Goal: Book appointment/travel/reservation

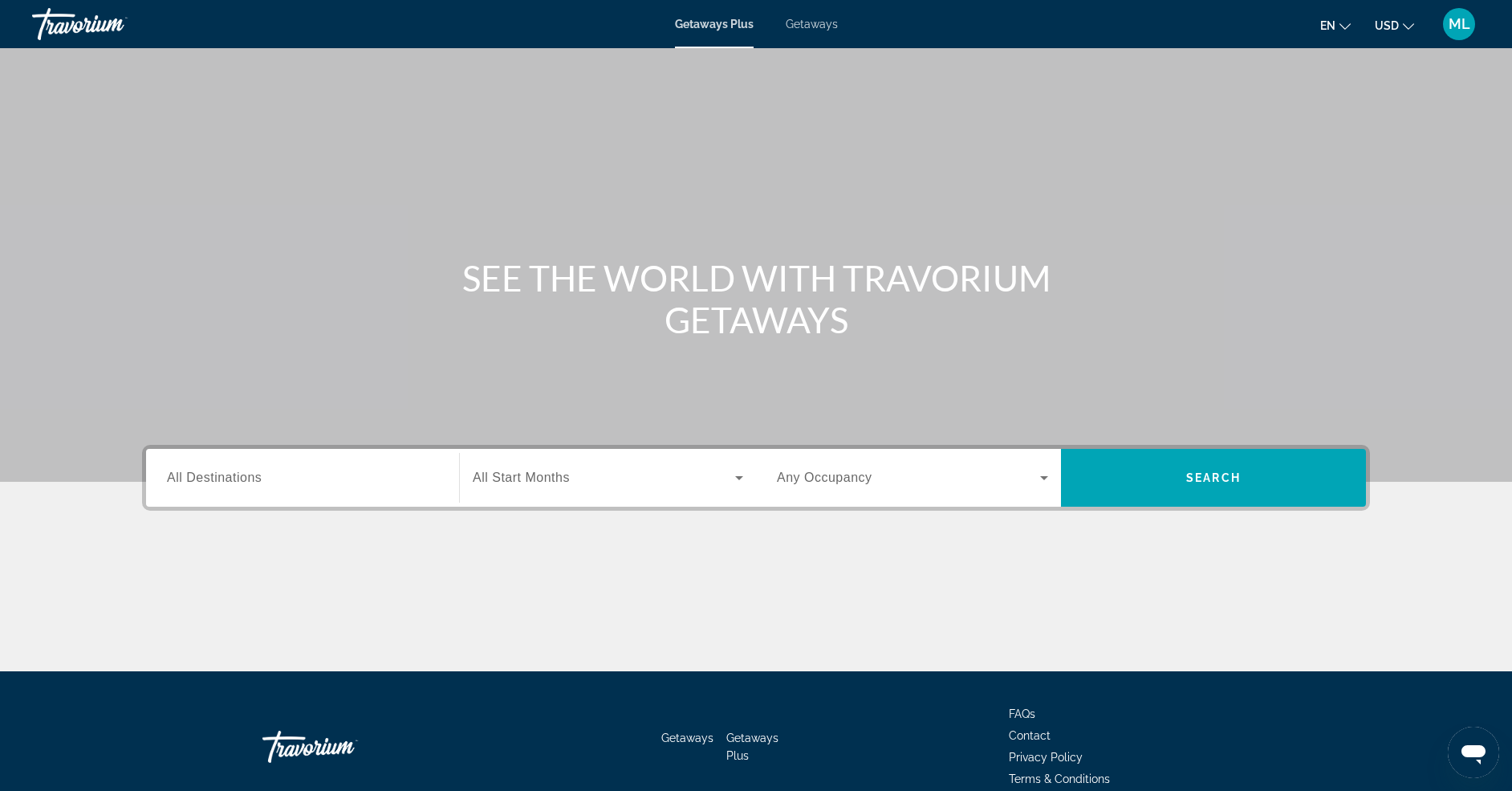
click at [801, 26] on span "Getaways" at bounding box center [812, 24] width 52 height 12
click at [393, 485] on input "Destination All Destinations" at bounding box center [302, 478] width 271 height 19
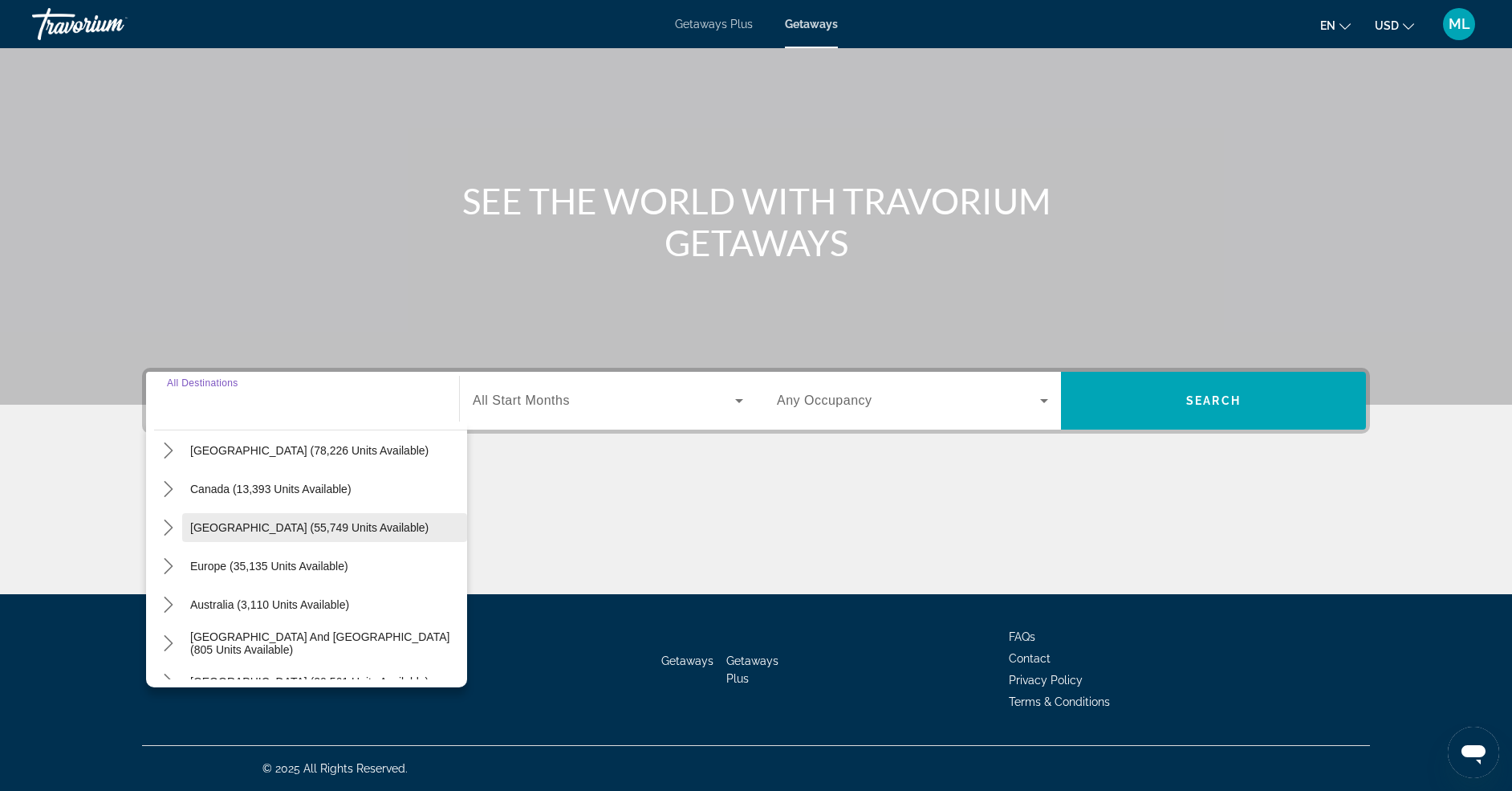
scroll to position [160, 0]
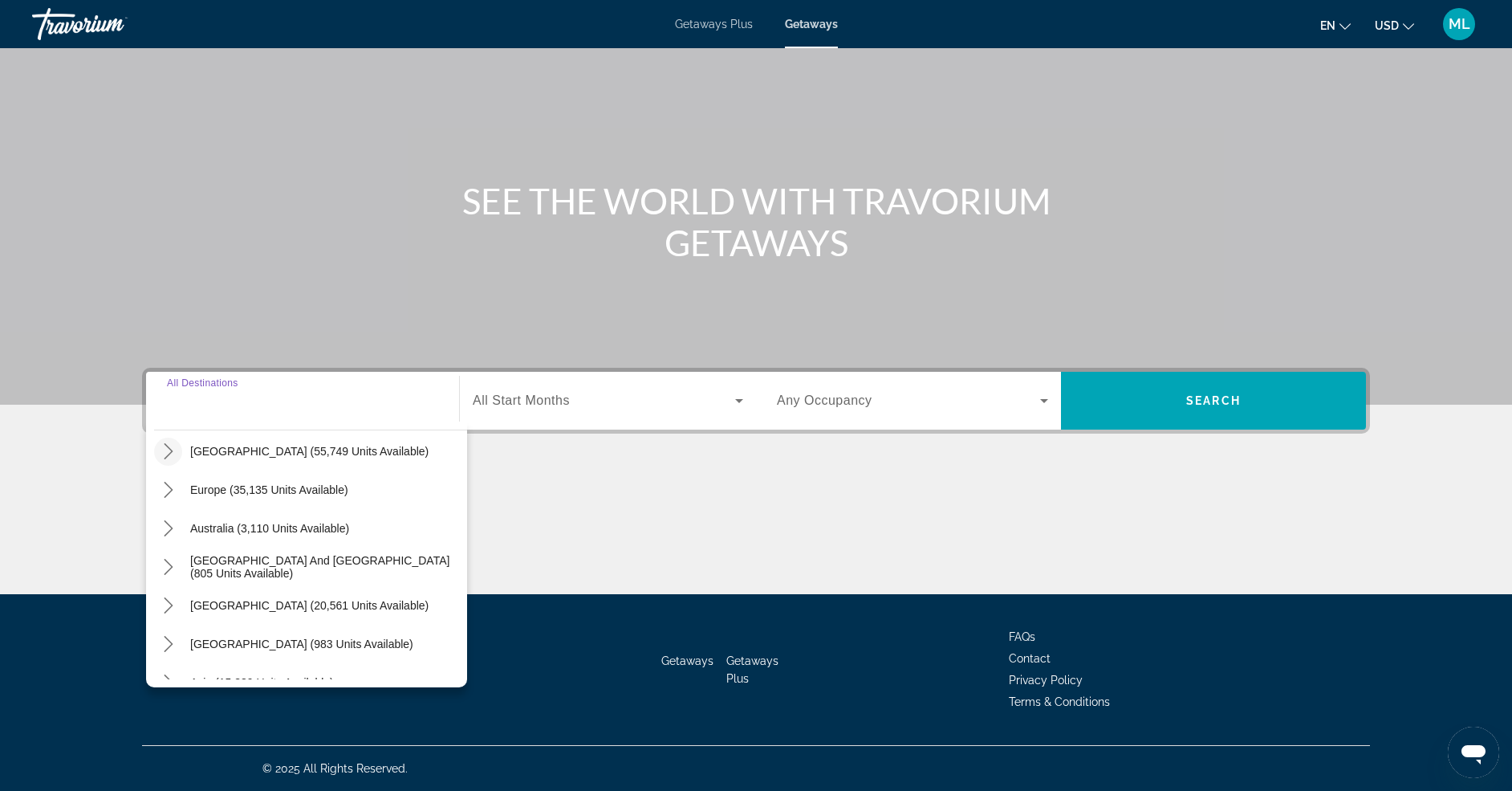
click at [164, 451] on icon "Toggle Caribbean & Atlantic Islands (55,749 units available) submenu" at bounding box center [168, 450] width 16 height 16
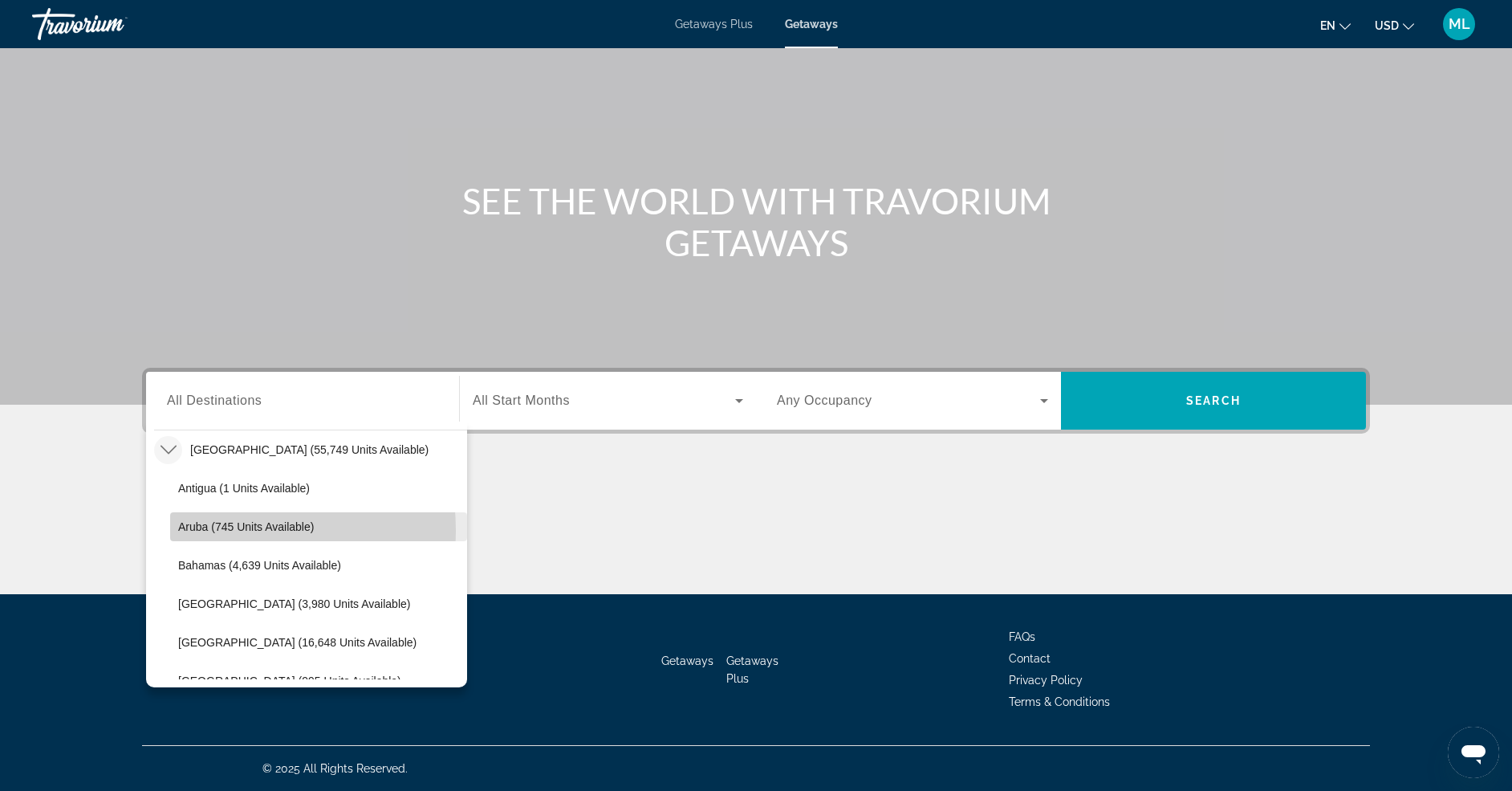
click at [199, 531] on span "Aruba (745 units available)" at bounding box center [246, 526] width 135 height 12
type input "**********"
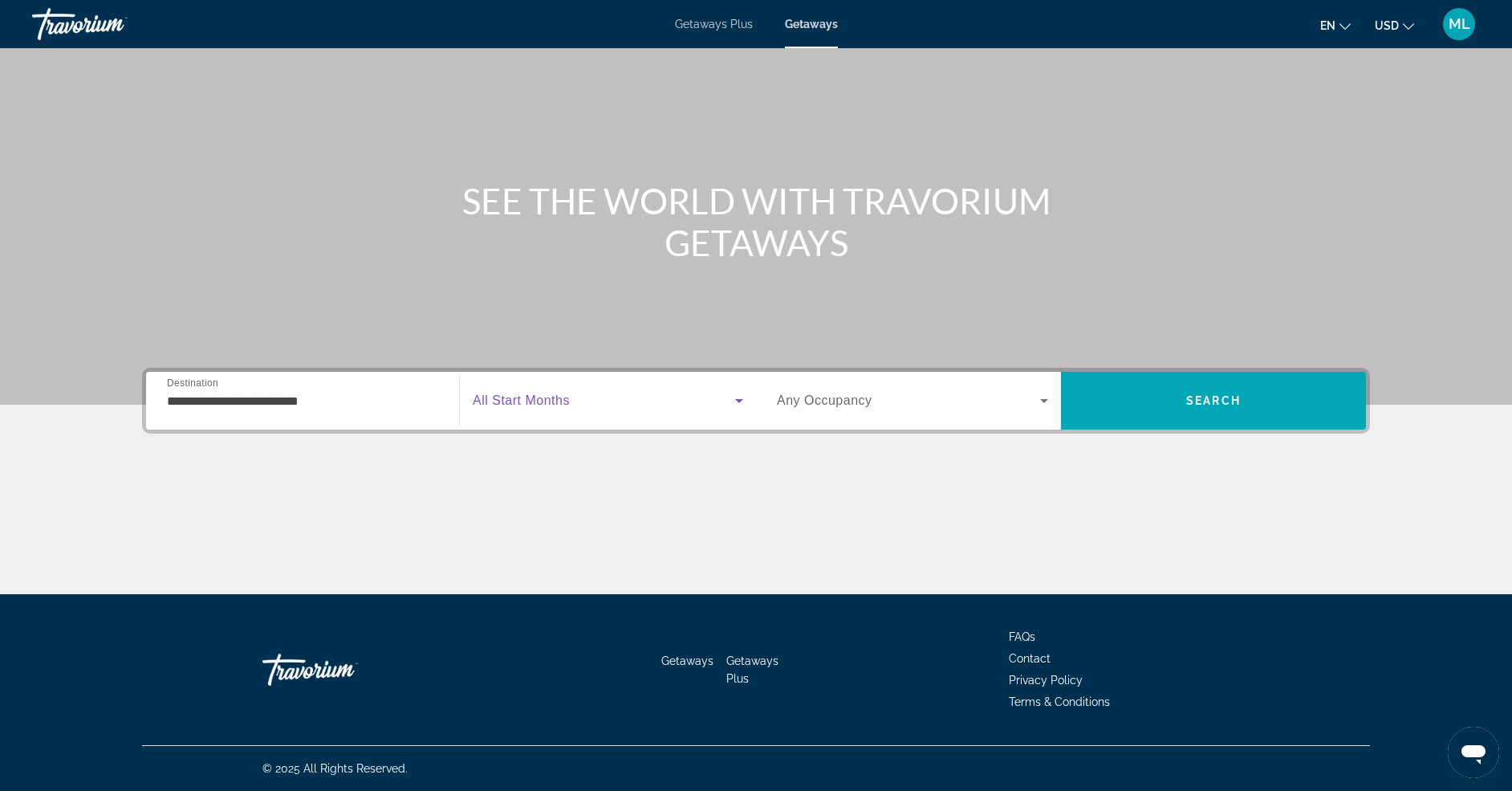
click at [573, 406] on span "Search widget" at bounding box center [604, 401] width 262 height 19
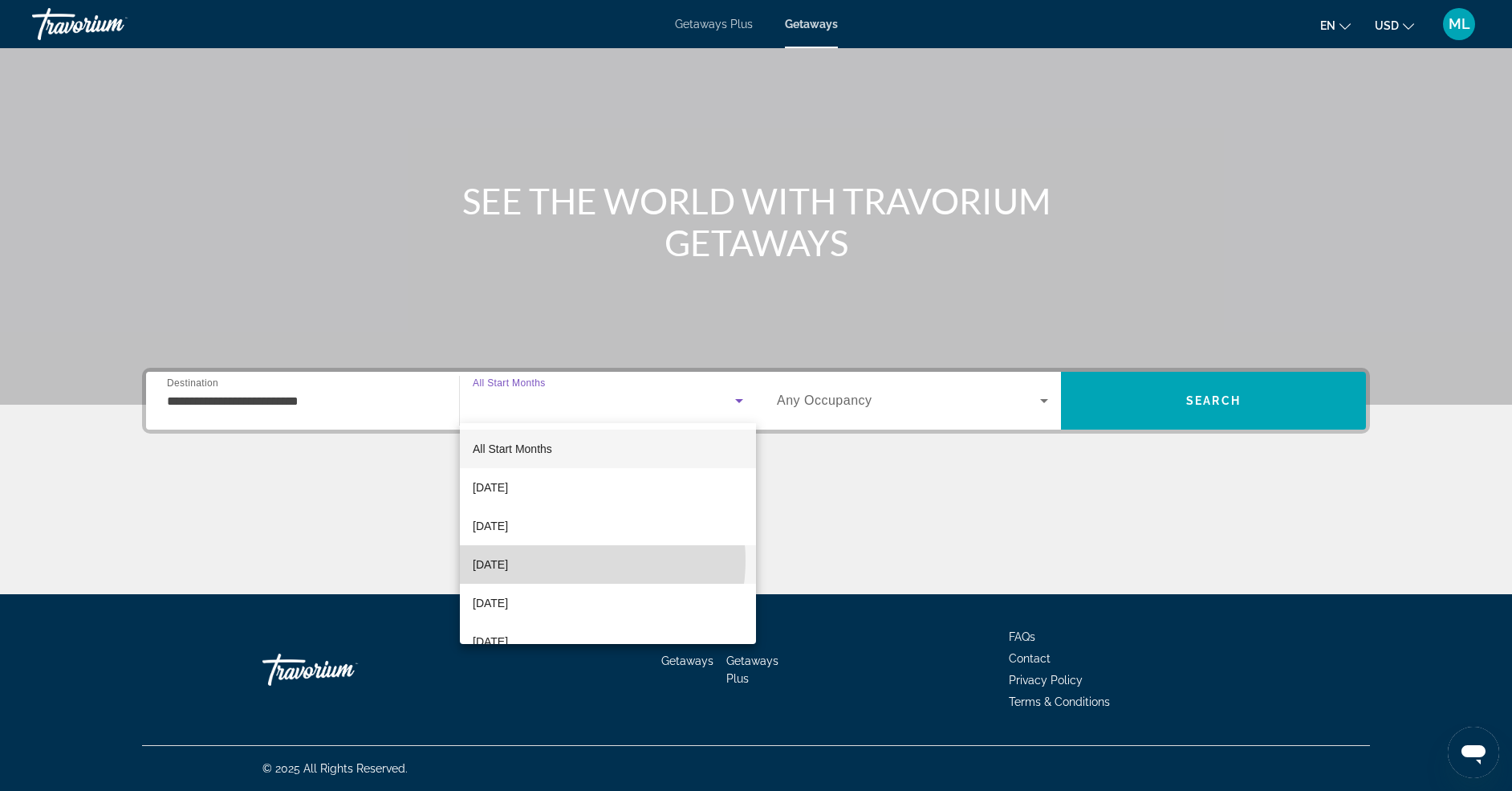
click at [568, 560] on mat-option "[DATE]" at bounding box center [608, 564] width 296 height 38
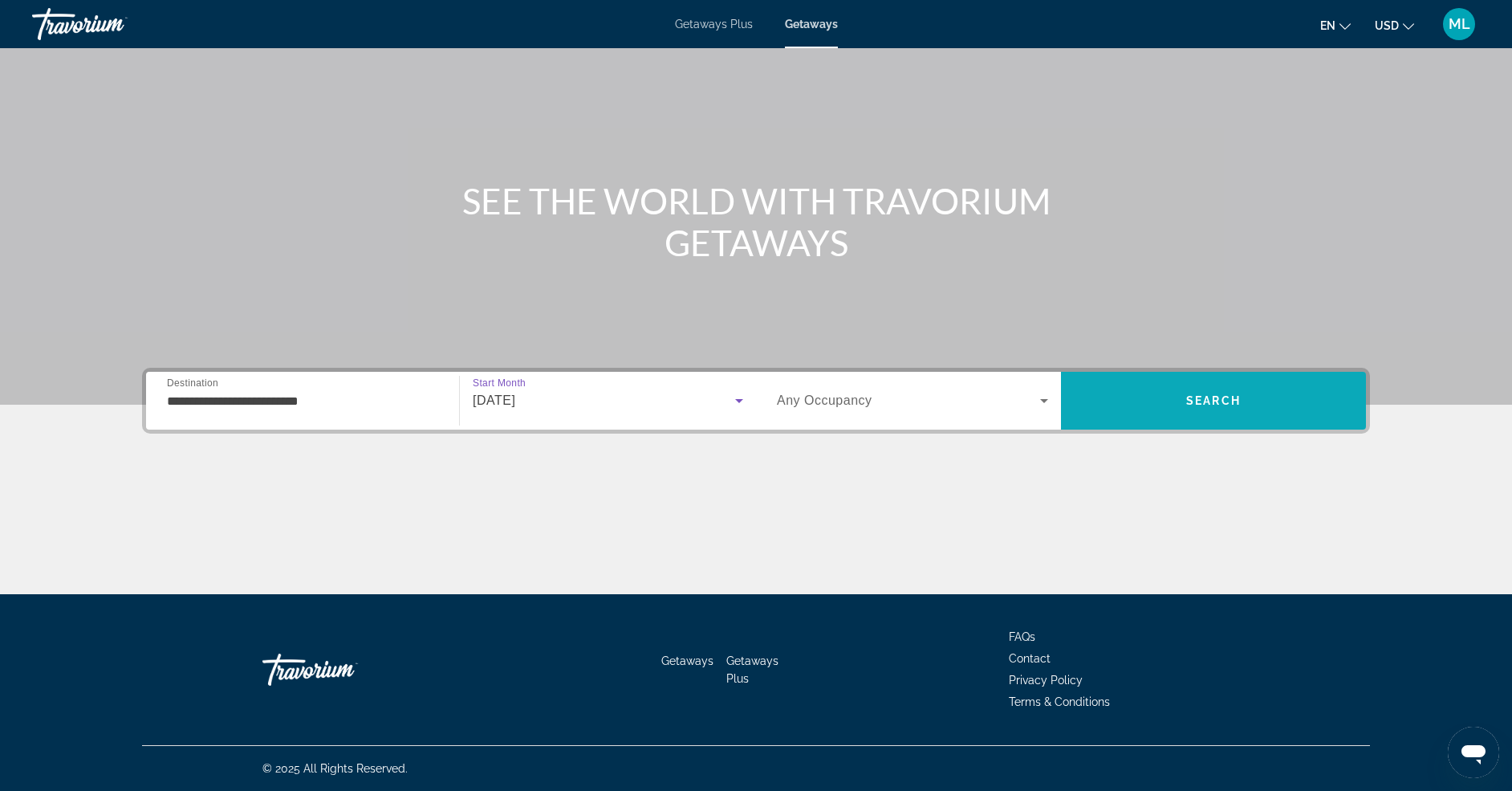
click at [1124, 415] on span "Search" at bounding box center [1213, 401] width 305 height 38
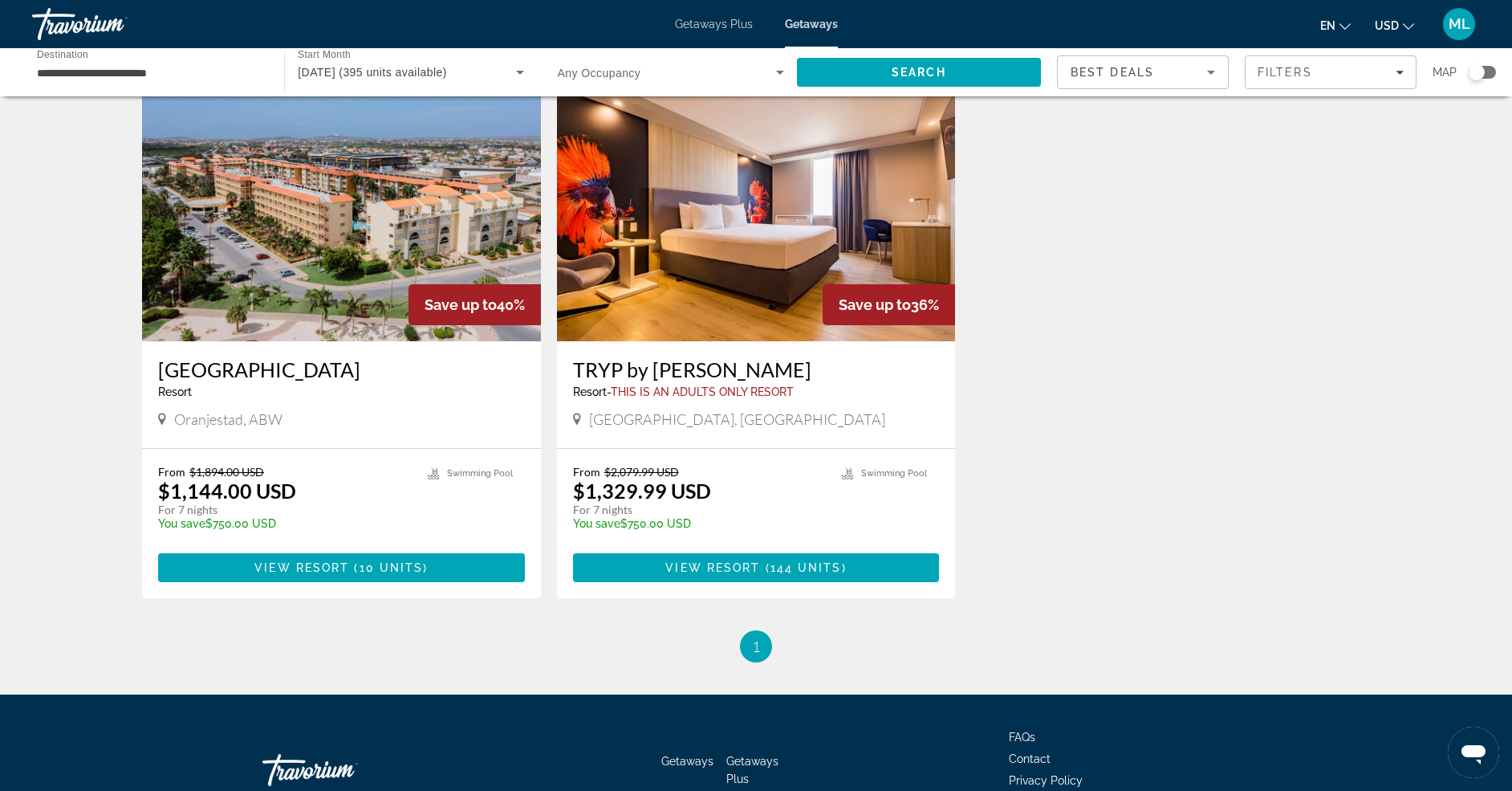
scroll to position [642, 0]
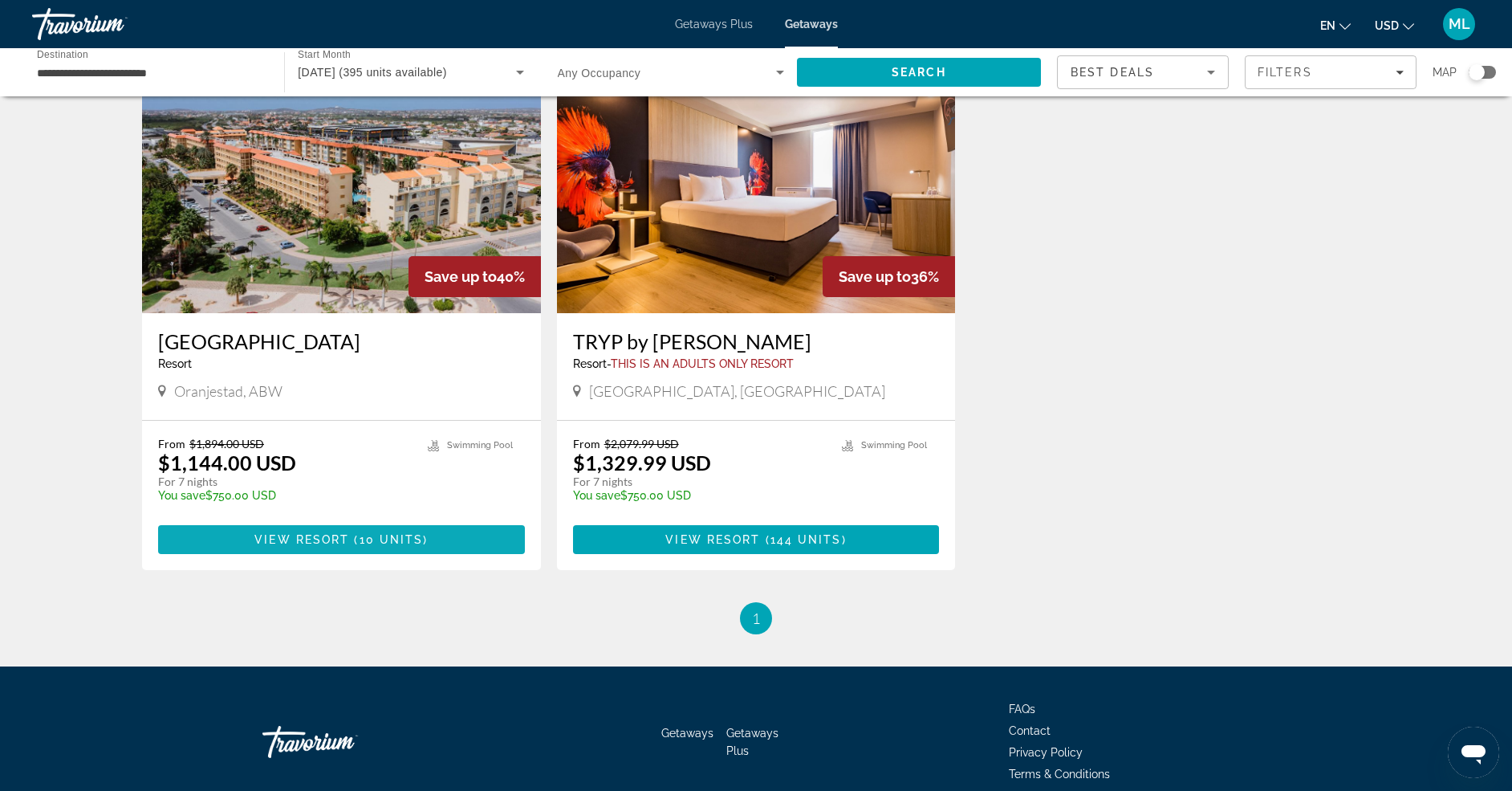
click at [453, 547] on span "Main content" at bounding box center [342, 539] width 366 height 38
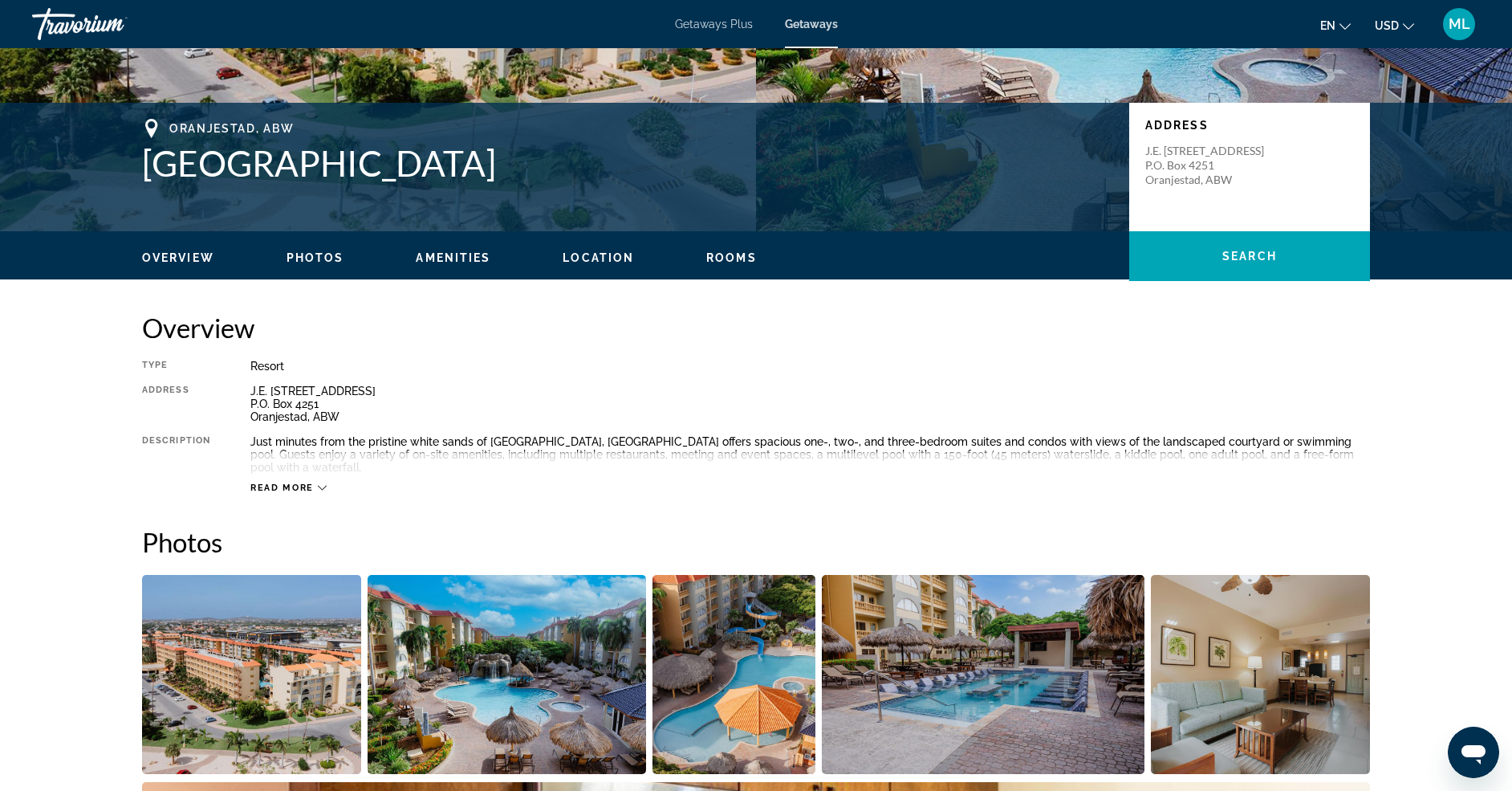
scroll to position [322, 0]
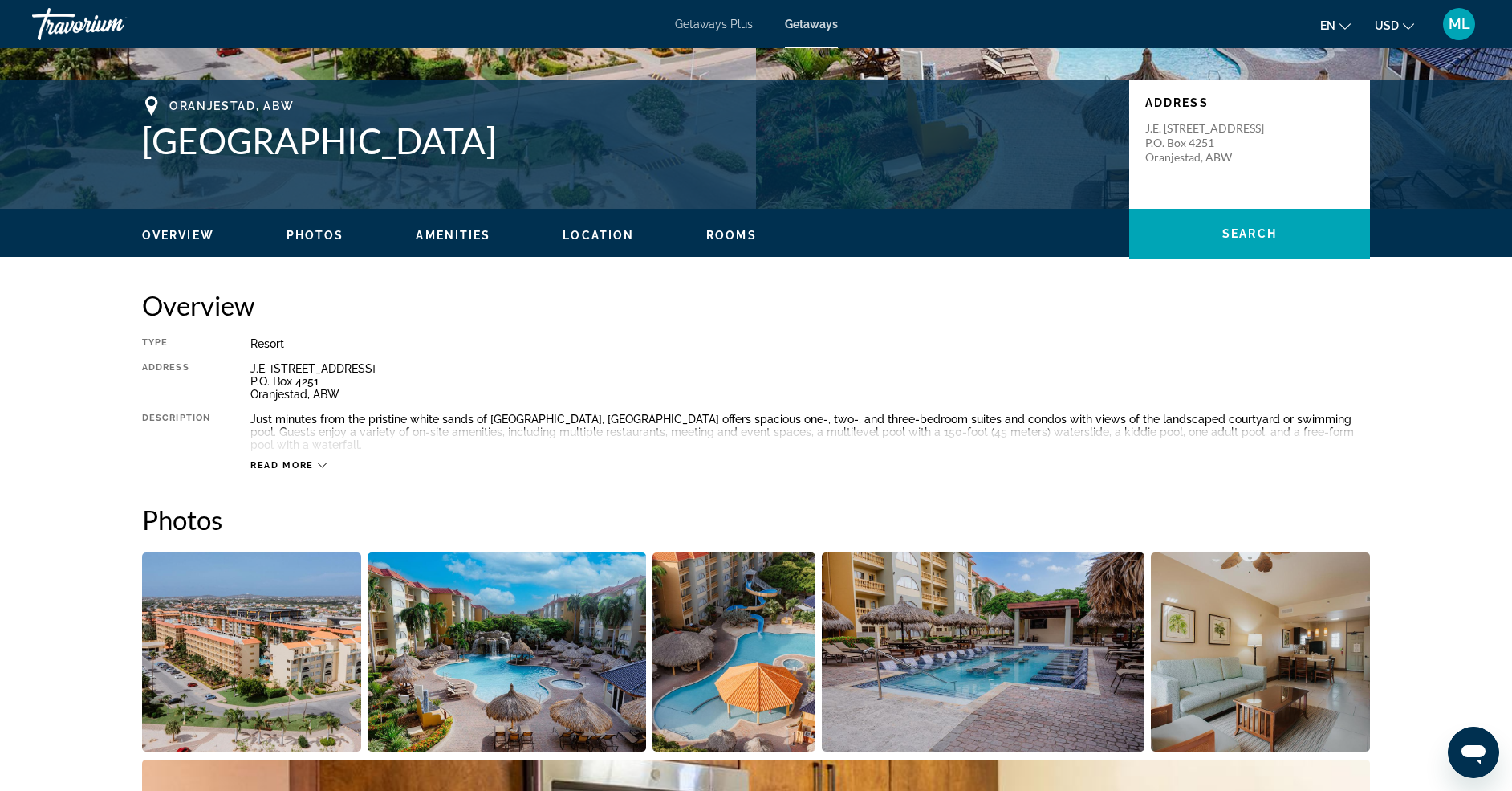
click at [300, 465] on span "Read more" at bounding box center [281, 465] width 63 height 10
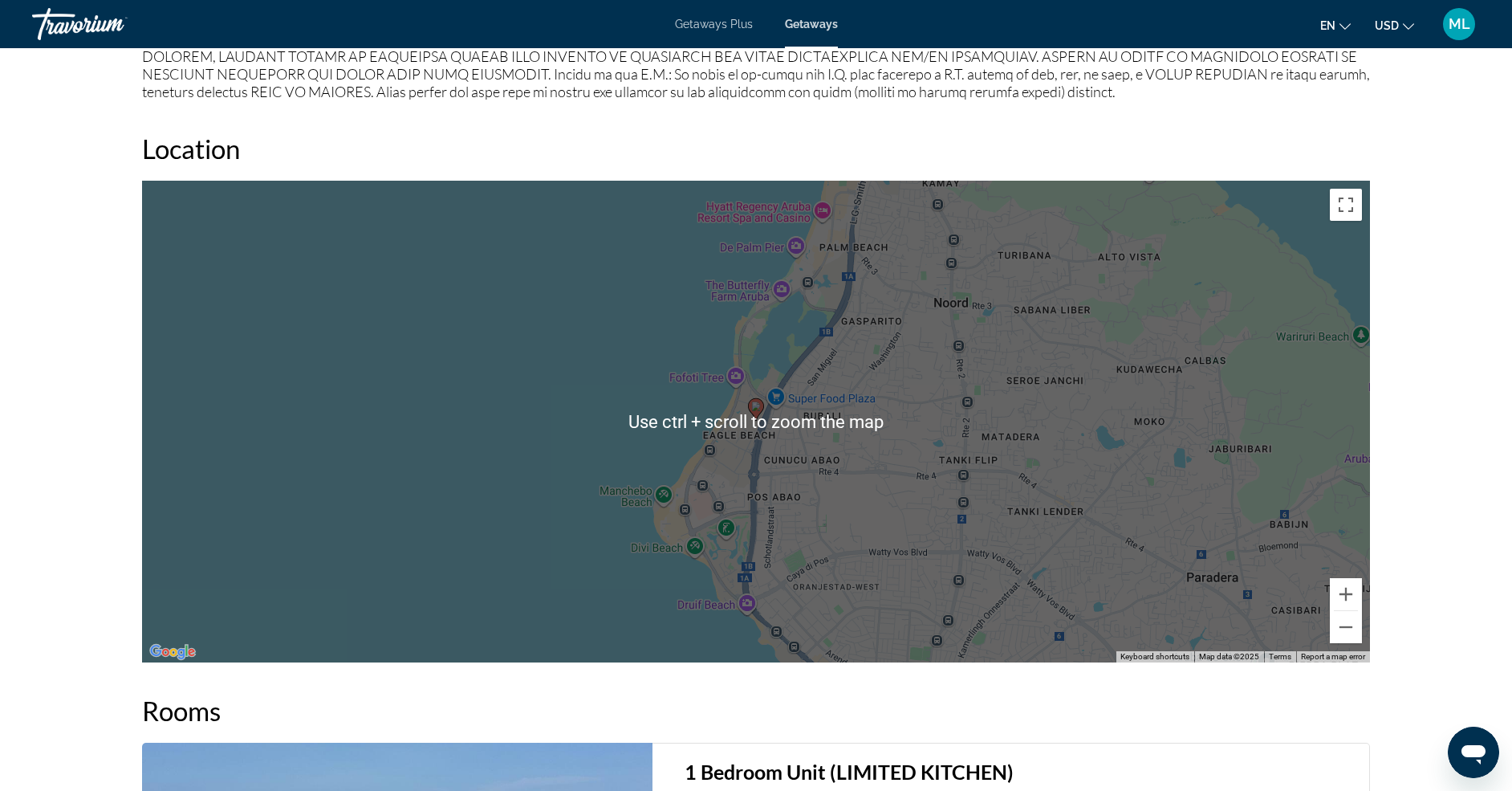
scroll to position [1846, 0]
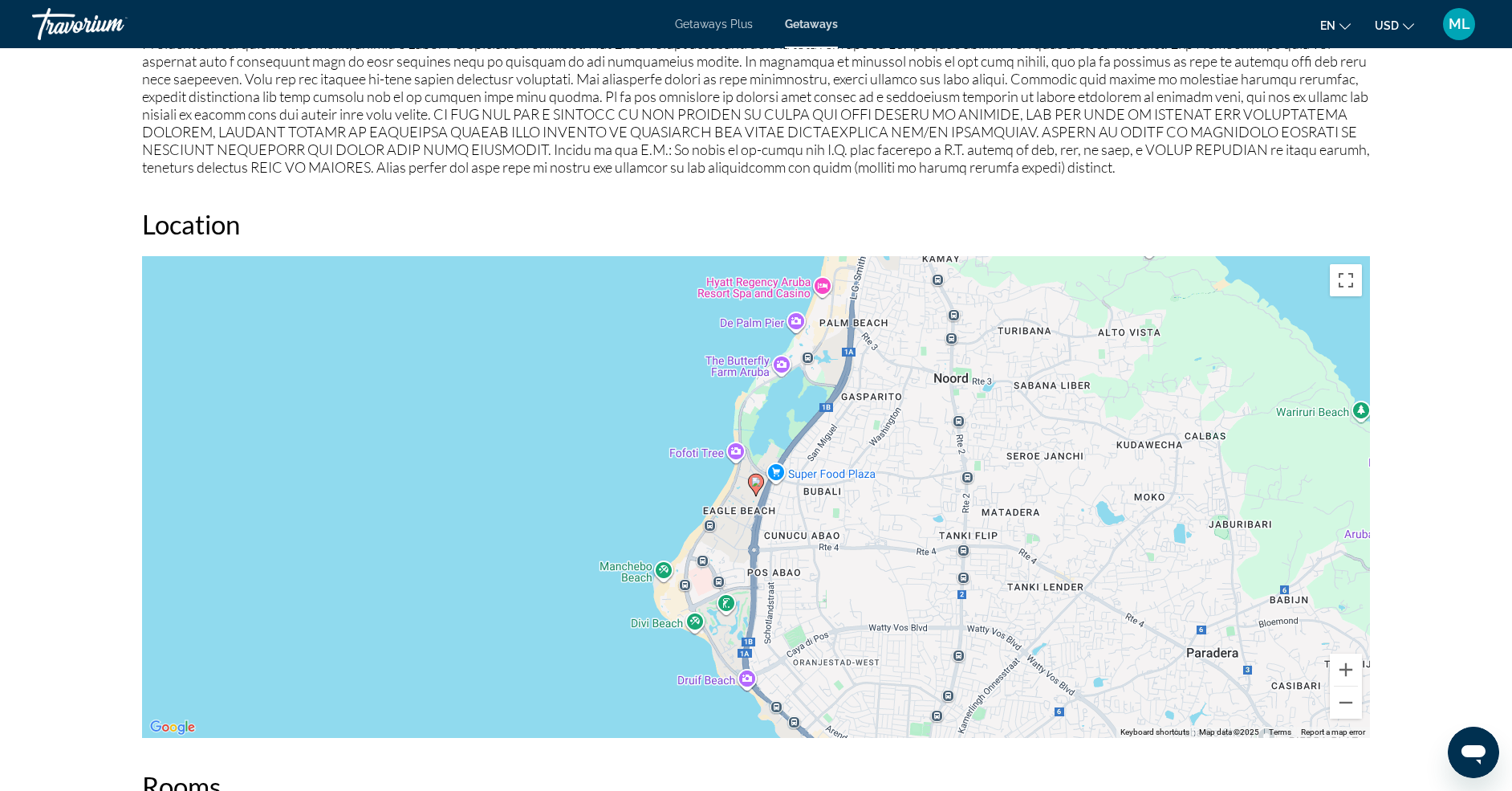
click at [819, 509] on div "To activate drag with keyboard, press Alt + Enter. Once in keyboard drag state,…" at bounding box center [756, 496] width 1228 height 482
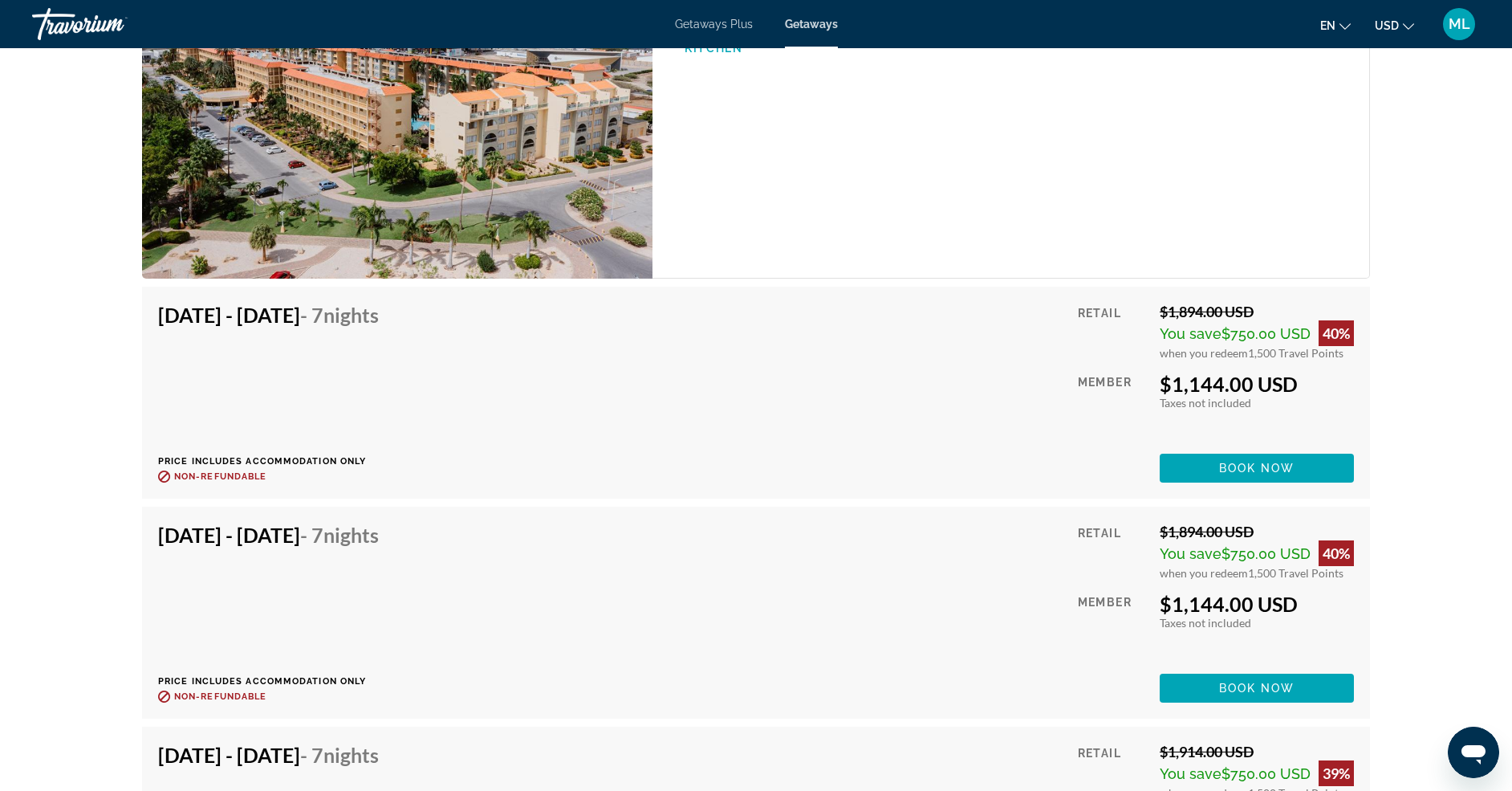
scroll to position [2549, 0]
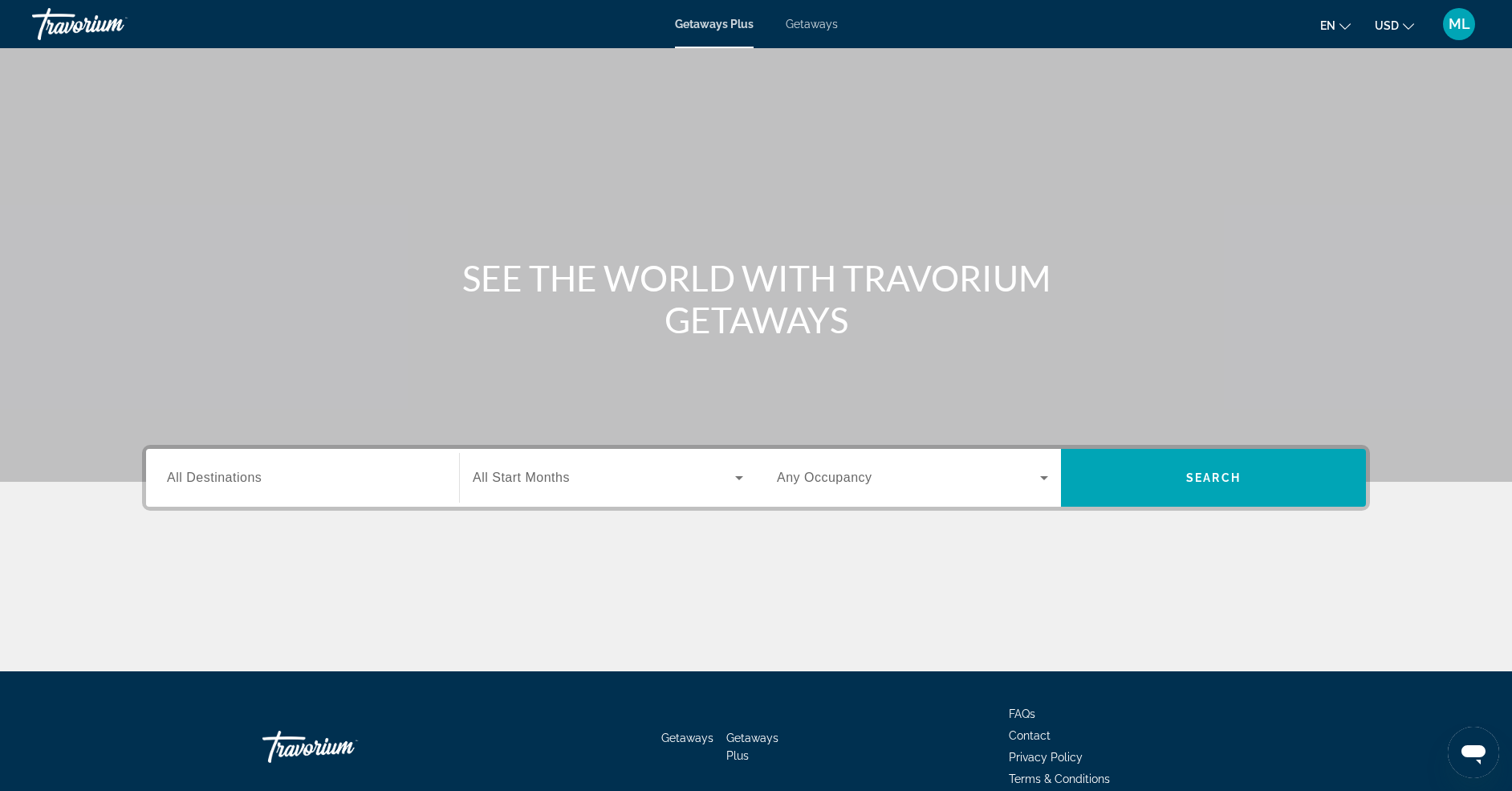
click at [204, 484] on label "Destination All Destinations" at bounding box center [214, 477] width 94 height 14
click at [204, 484] on input "Destination All Destinations" at bounding box center [302, 478] width 271 height 19
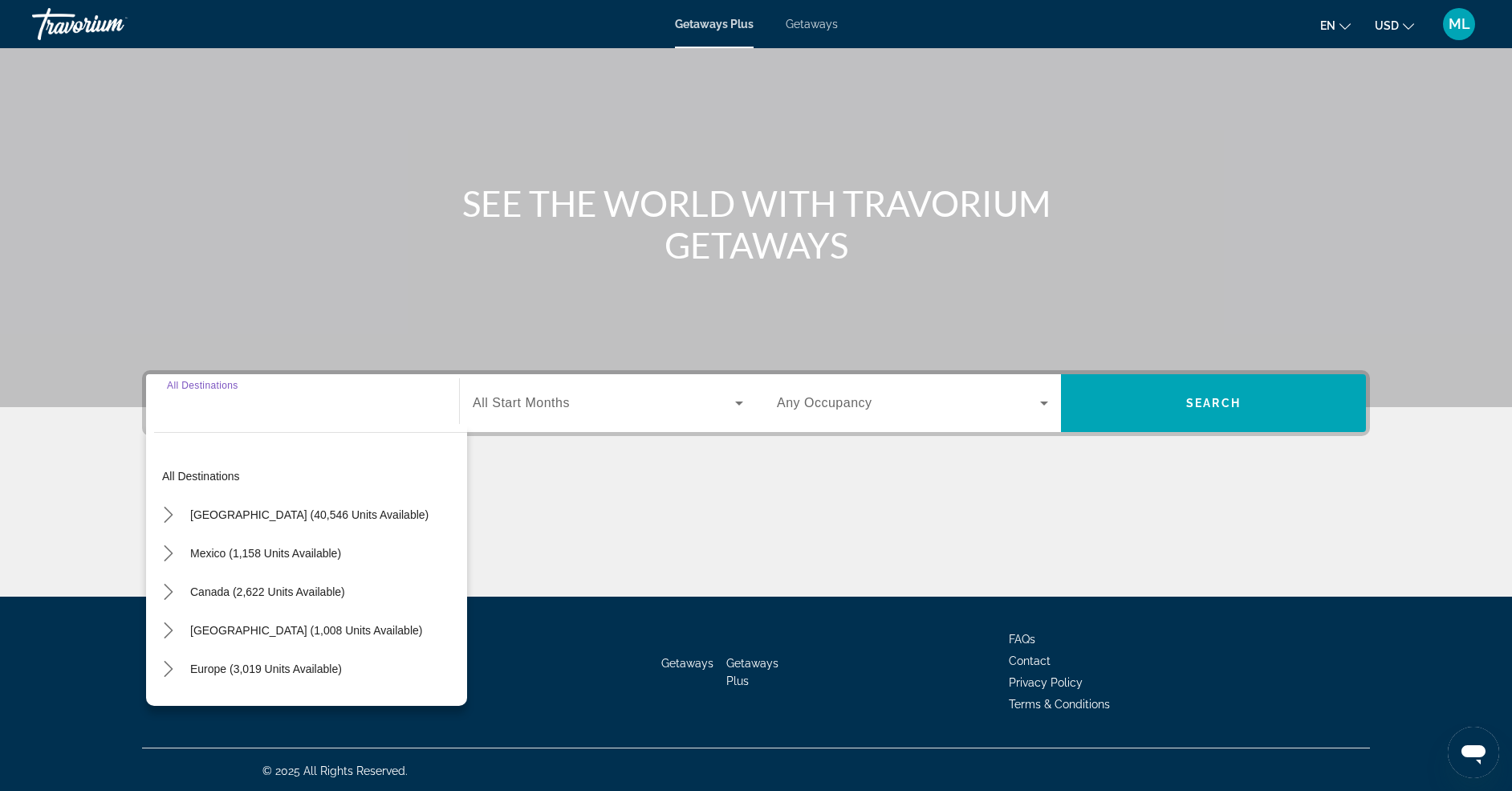
scroll to position [77, 0]
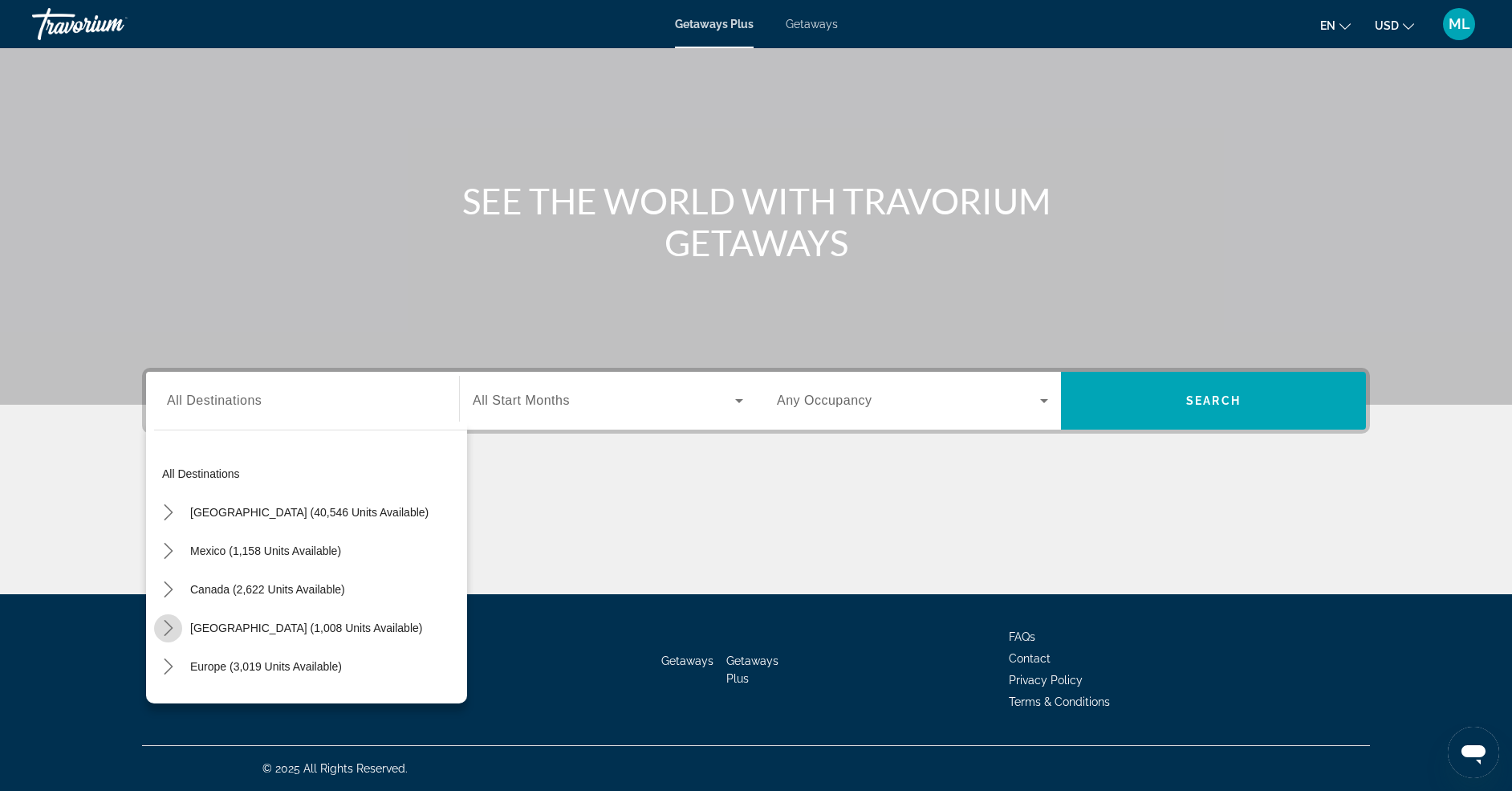
click at [167, 629] on icon "Toggle Caribbean & Atlantic Islands (1,008 units available) submenu" at bounding box center [168, 627] width 16 height 16
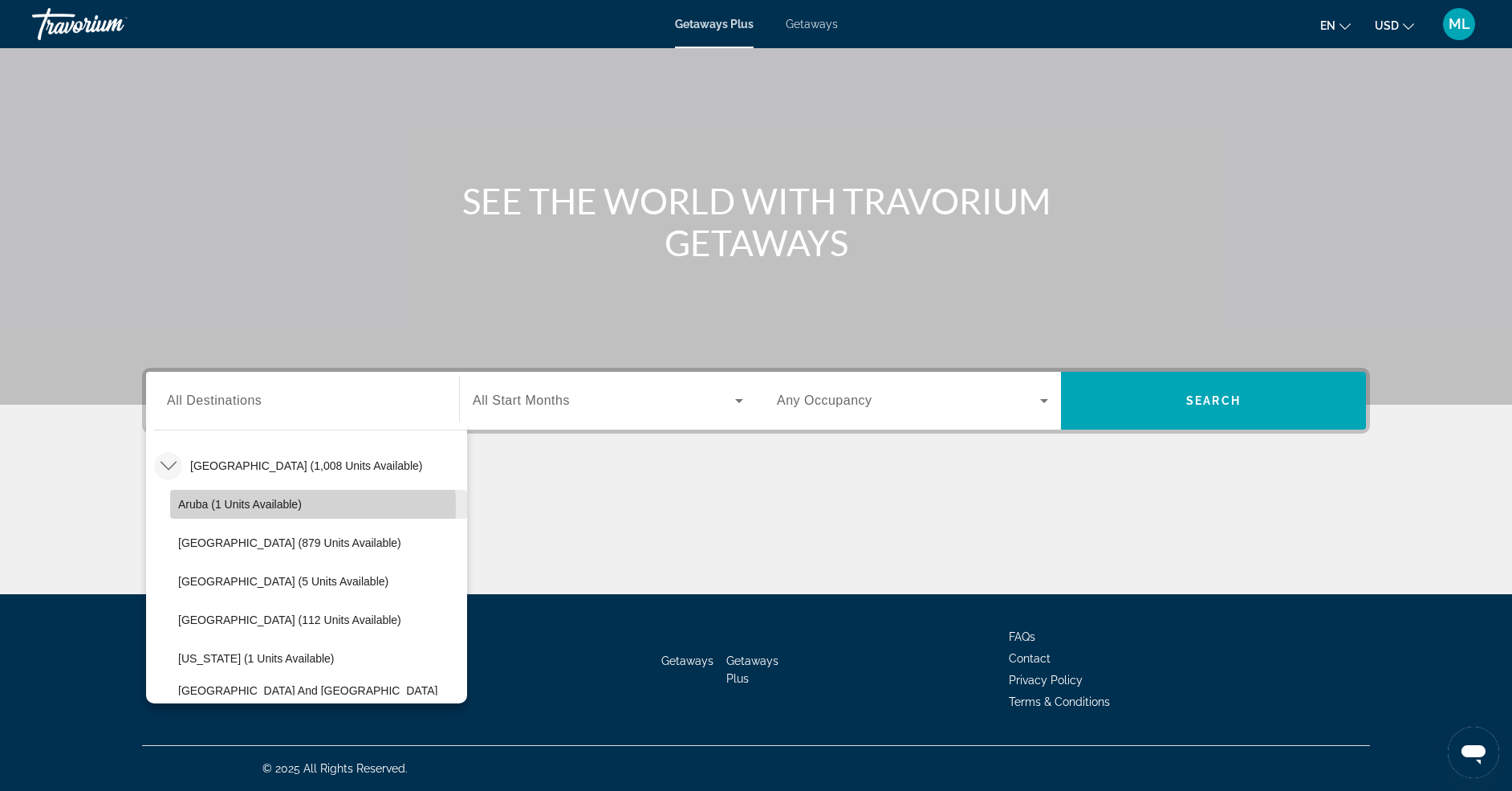
click at [199, 508] on span "Aruba (1 units available)" at bounding box center [240, 504] width 124 height 12
type input "**********"
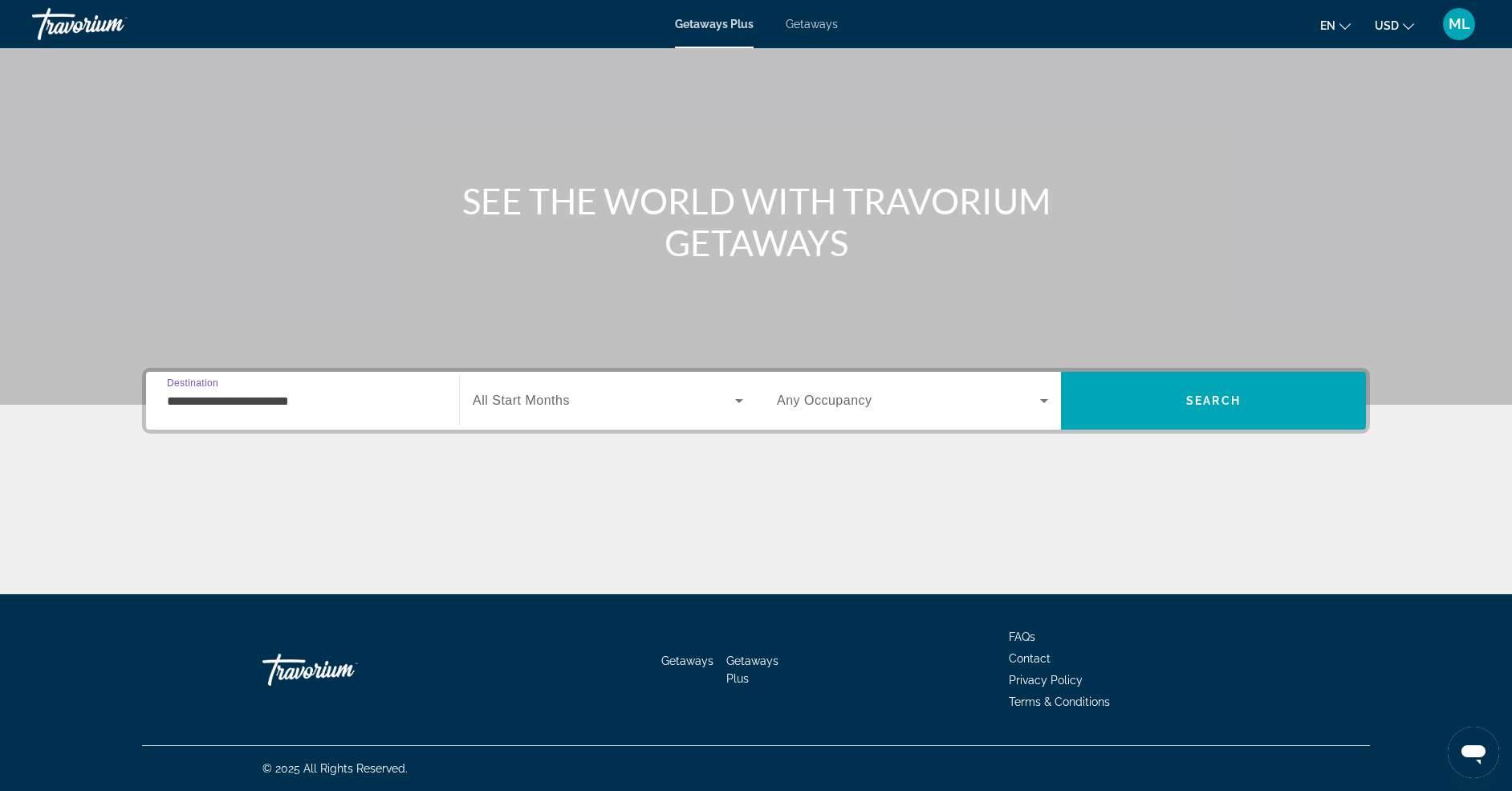
click at [629, 402] on span "Search widget" at bounding box center [604, 401] width 262 height 19
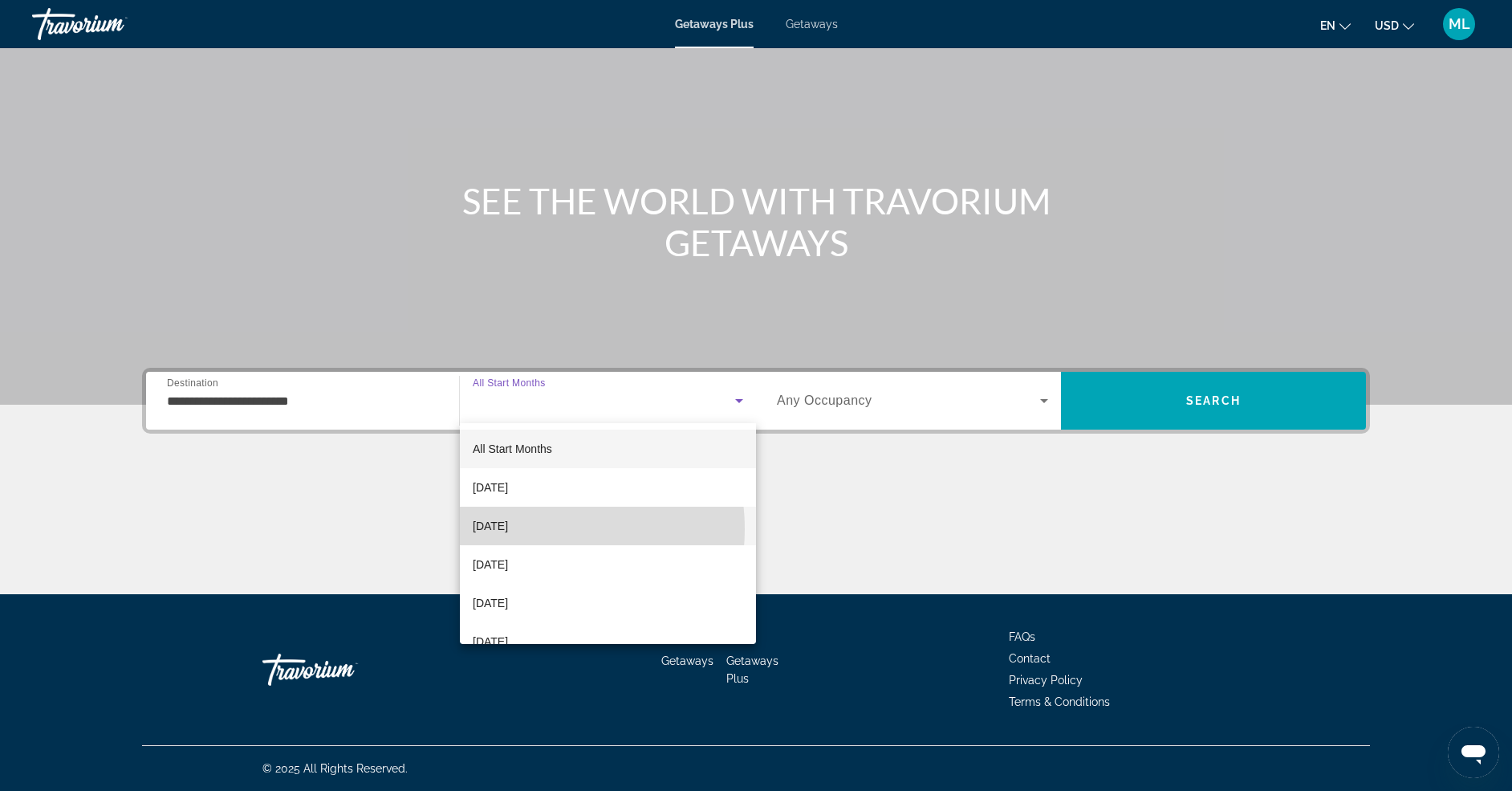
click at [508, 529] on span "[DATE]" at bounding box center [490, 526] width 35 height 19
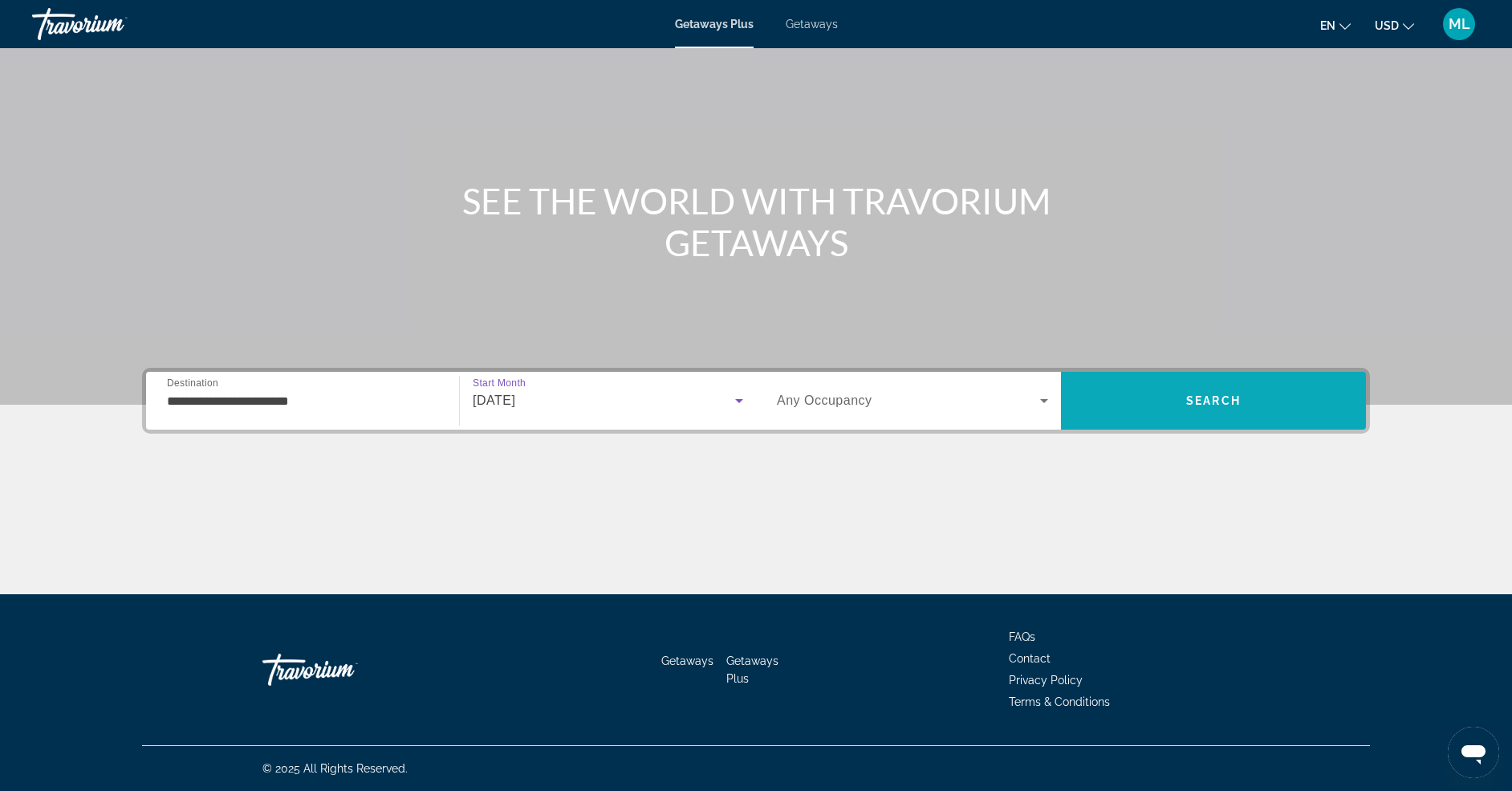
click at [1246, 412] on span "Search" at bounding box center [1213, 401] width 305 height 38
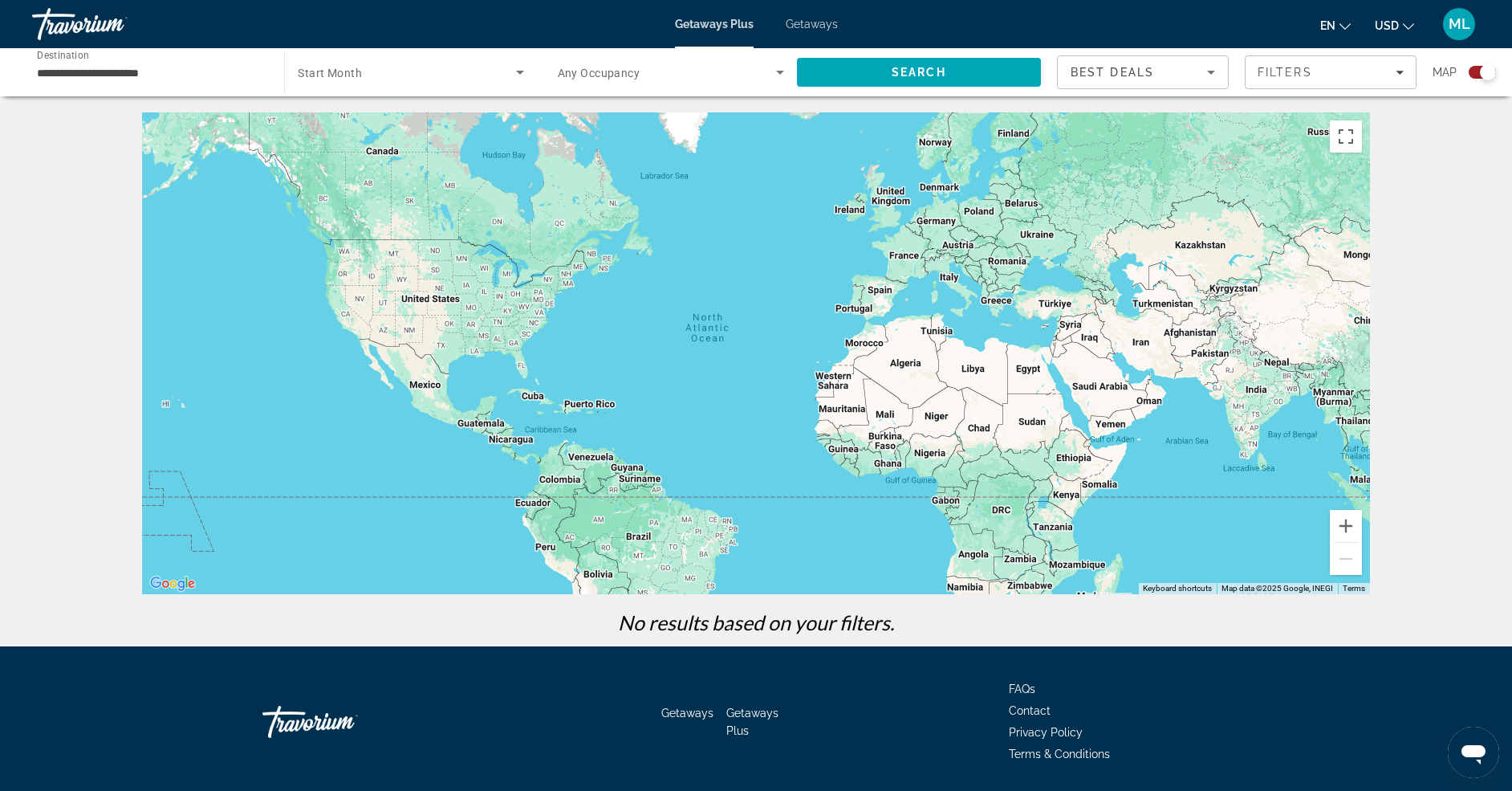
click at [793, 20] on span "Getaways" at bounding box center [812, 24] width 52 height 12
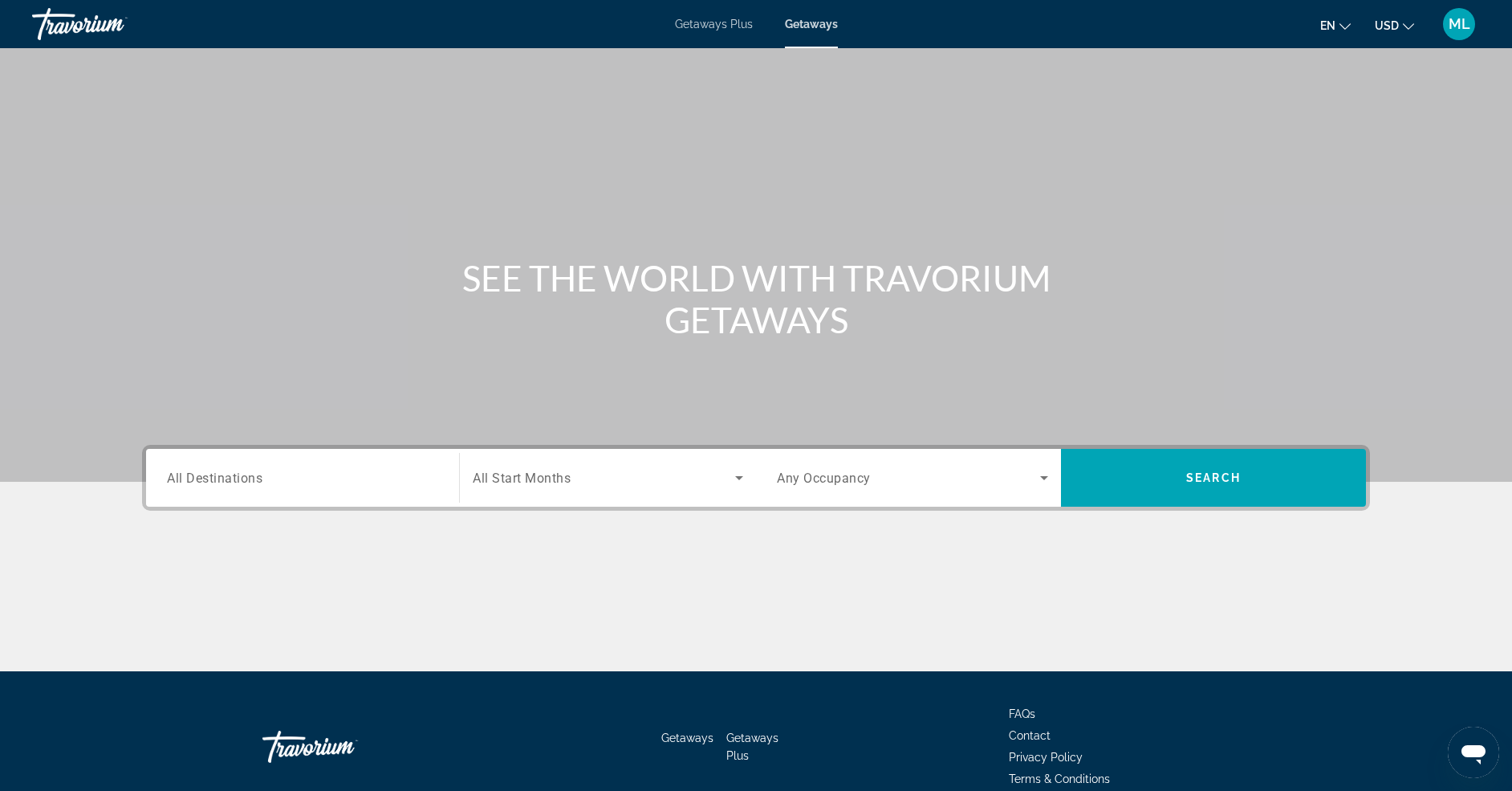
click at [291, 488] on div "Search widget" at bounding box center [302, 478] width 271 height 46
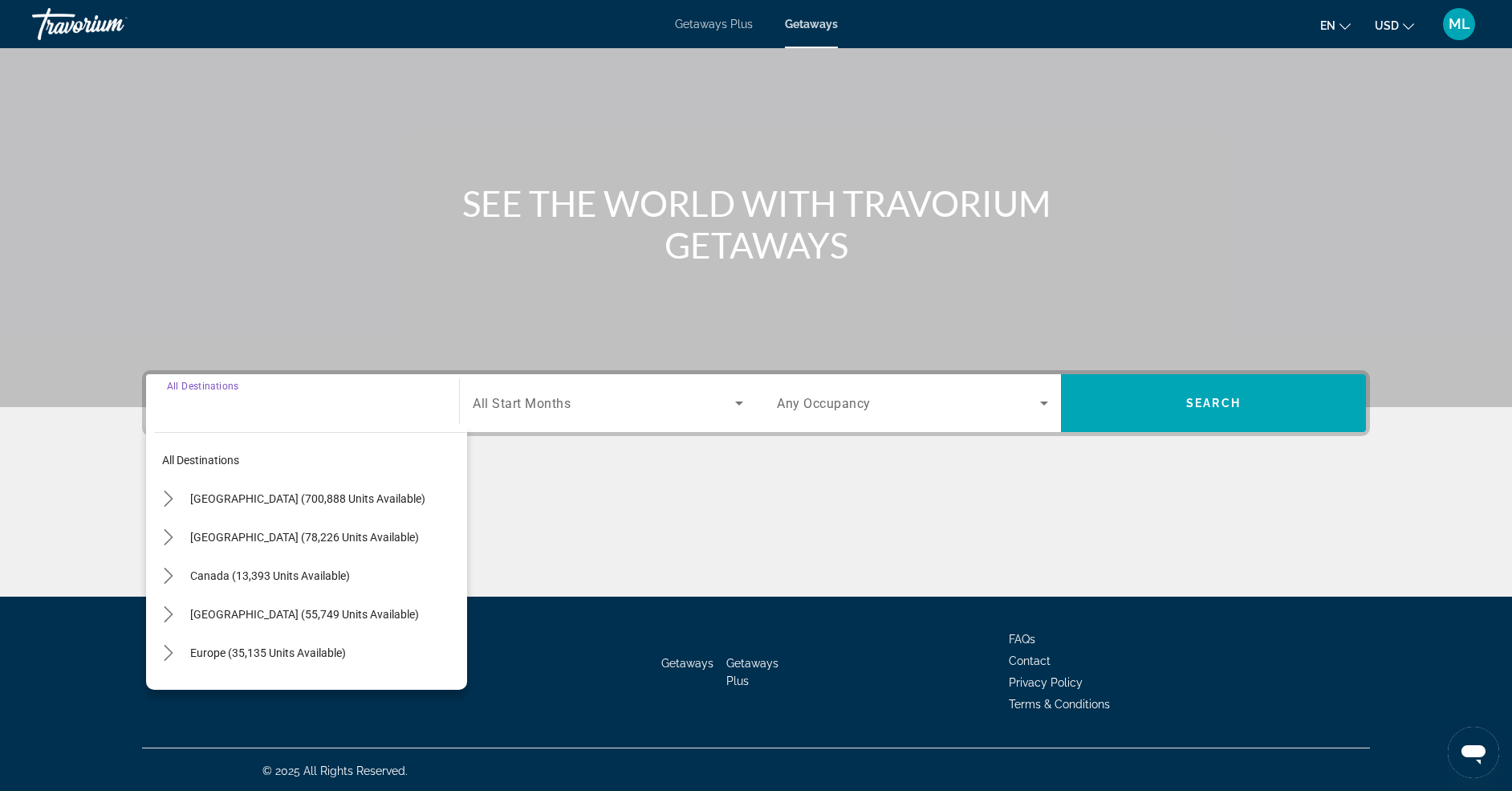
scroll to position [77, 0]
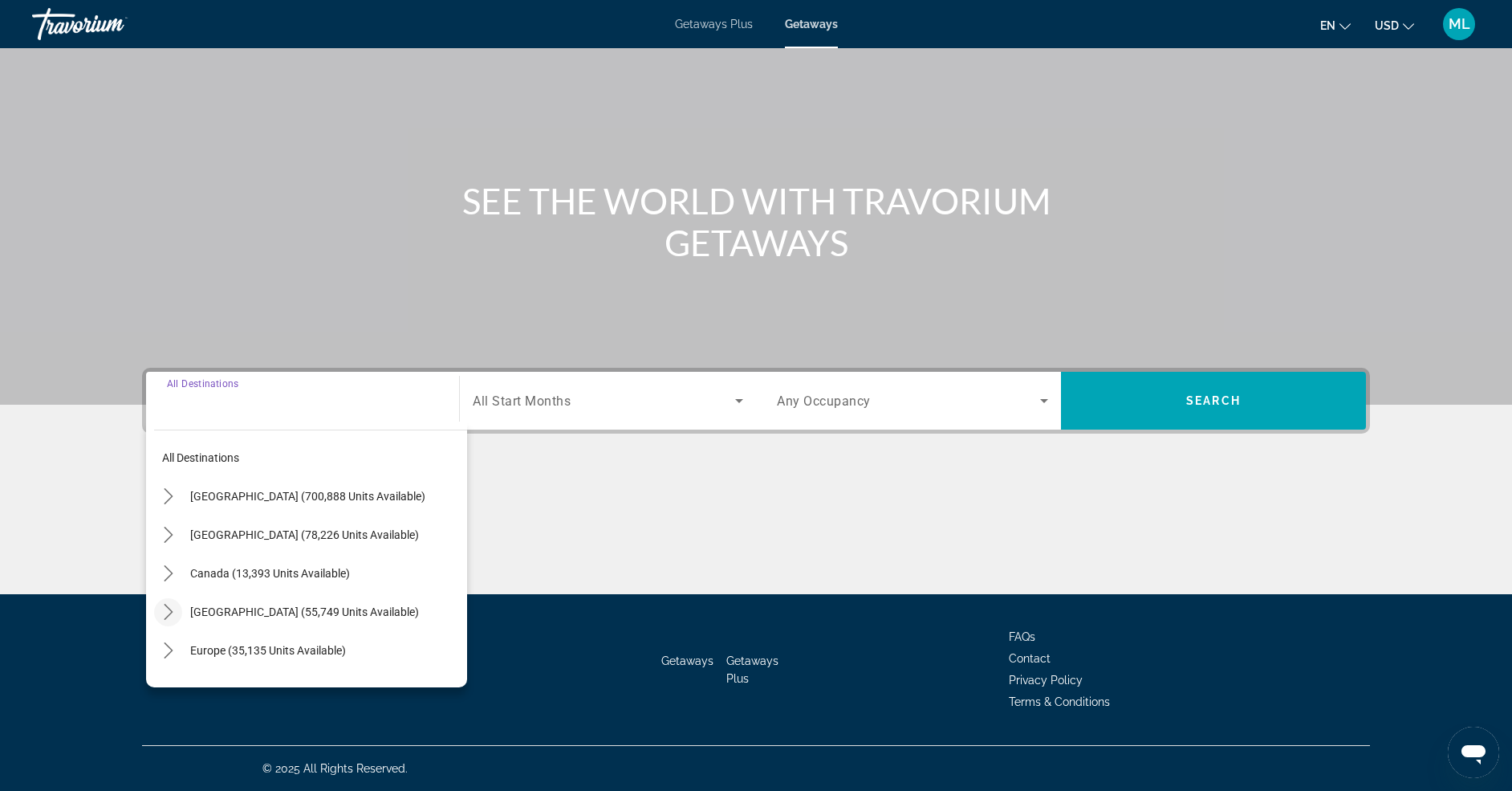
click at [165, 613] on icon "Toggle Caribbean & Atlantic Islands (55,749 units available) submenu" at bounding box center [168, 612] width 16 height 16
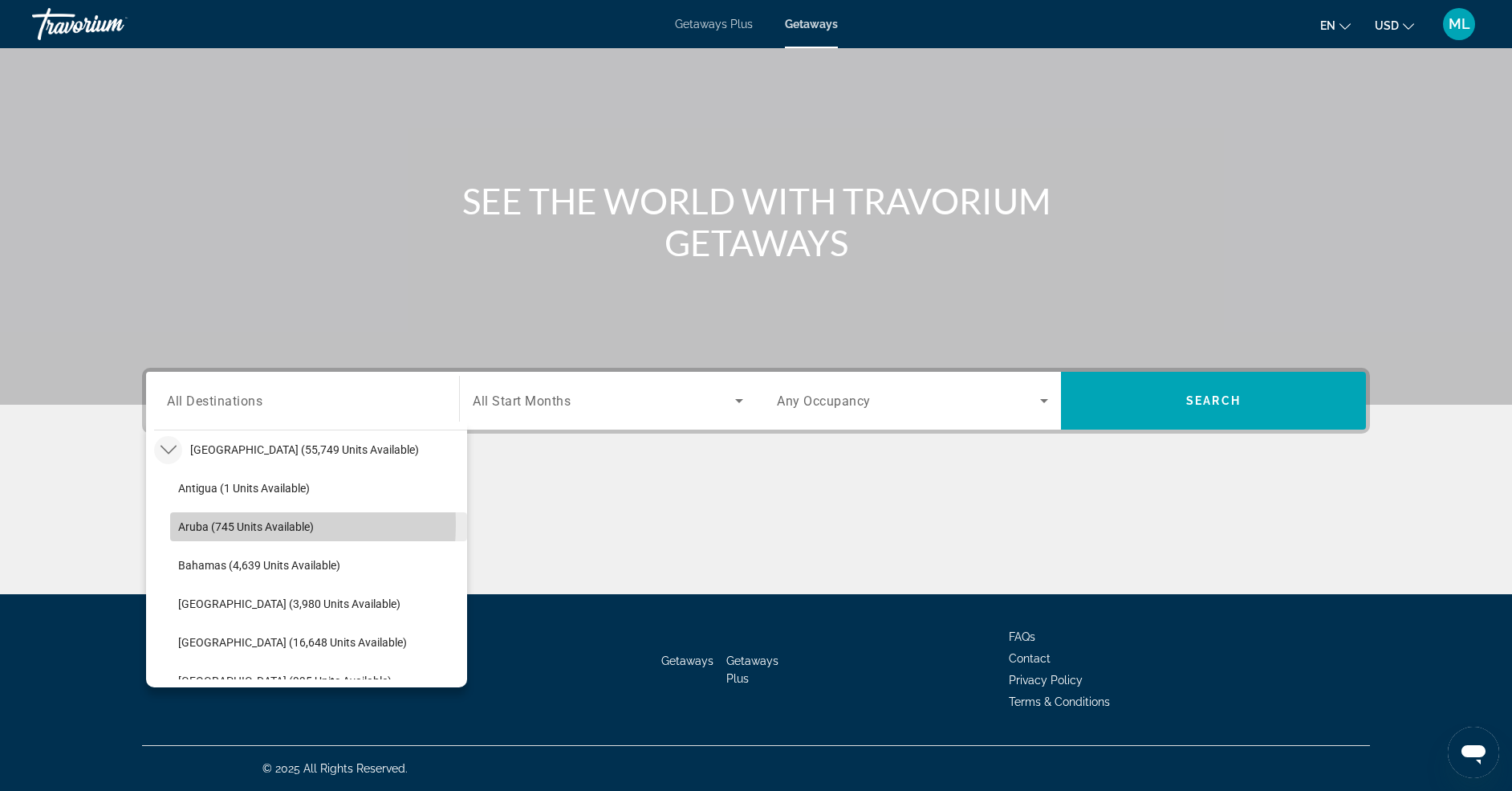
click at [199, 524] on span "Aruba (745 units available)" at bounding box center [246, 526] width 135 height 12
type input "**********"
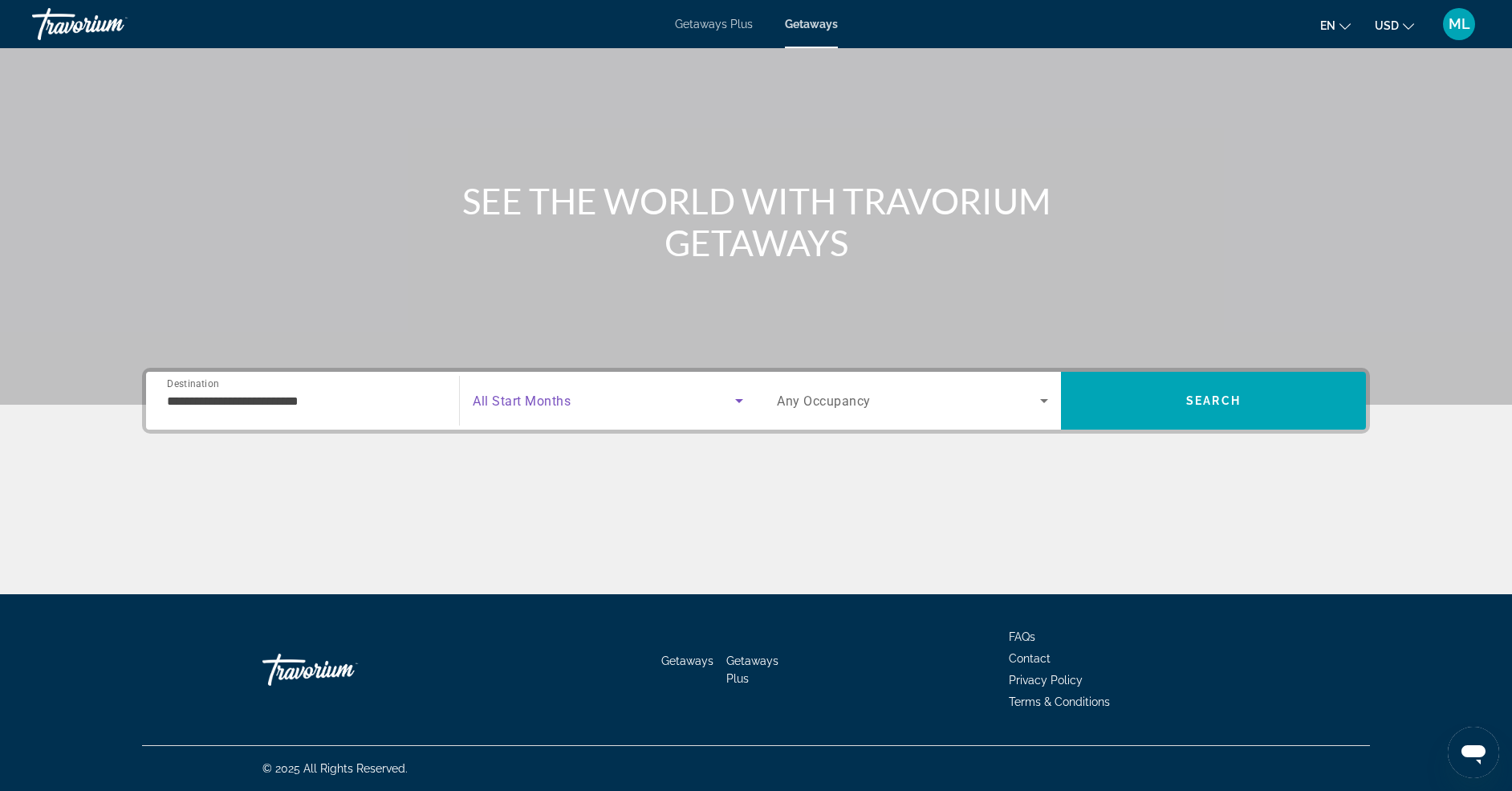
click at [731, 399] on icon "Search widget" at bounding box center [739, 401] width 19 height 19
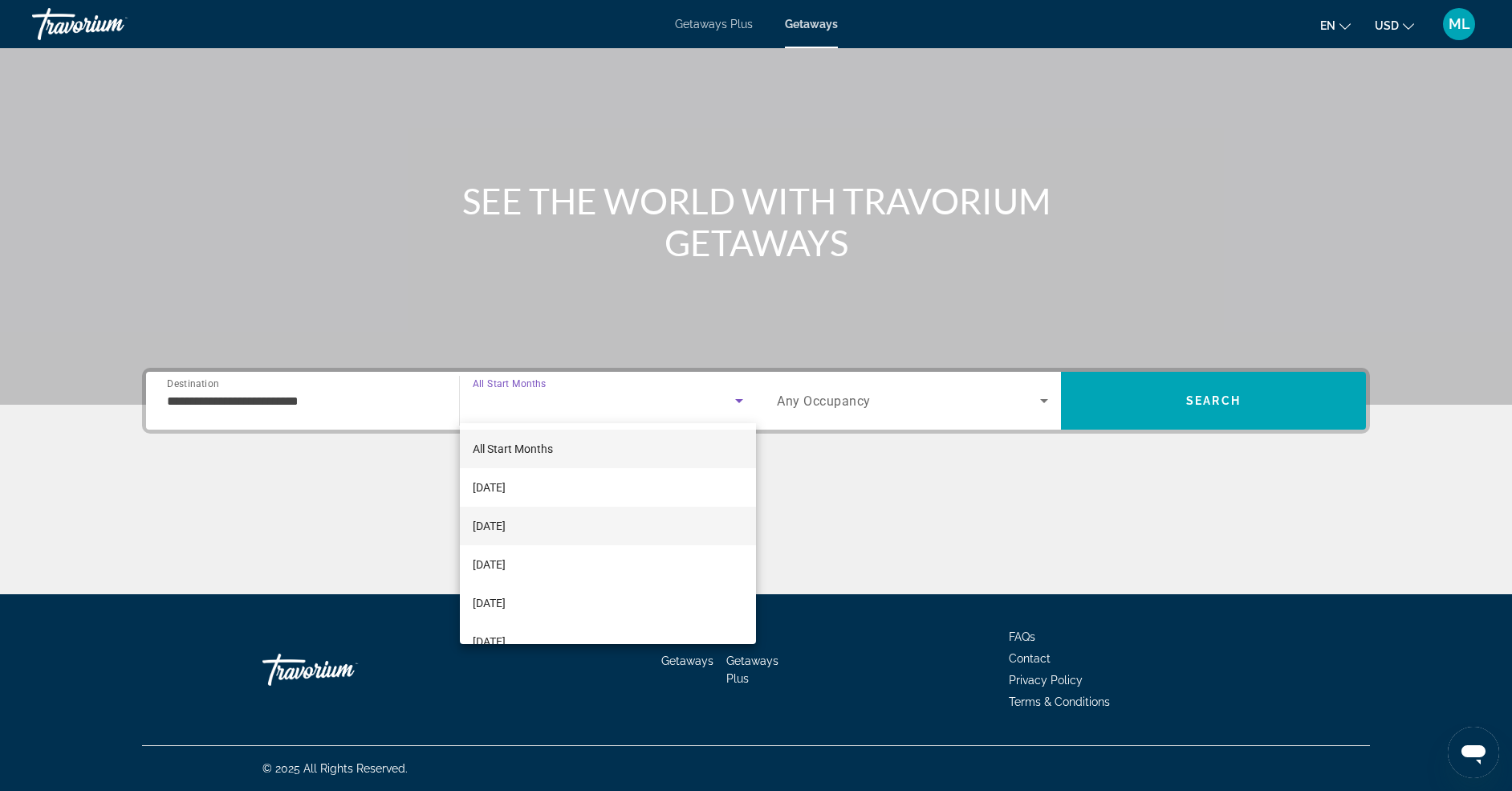
click at [506, 531] on span "[DATE]" at bounding box center [489, 526] width 32 height 19
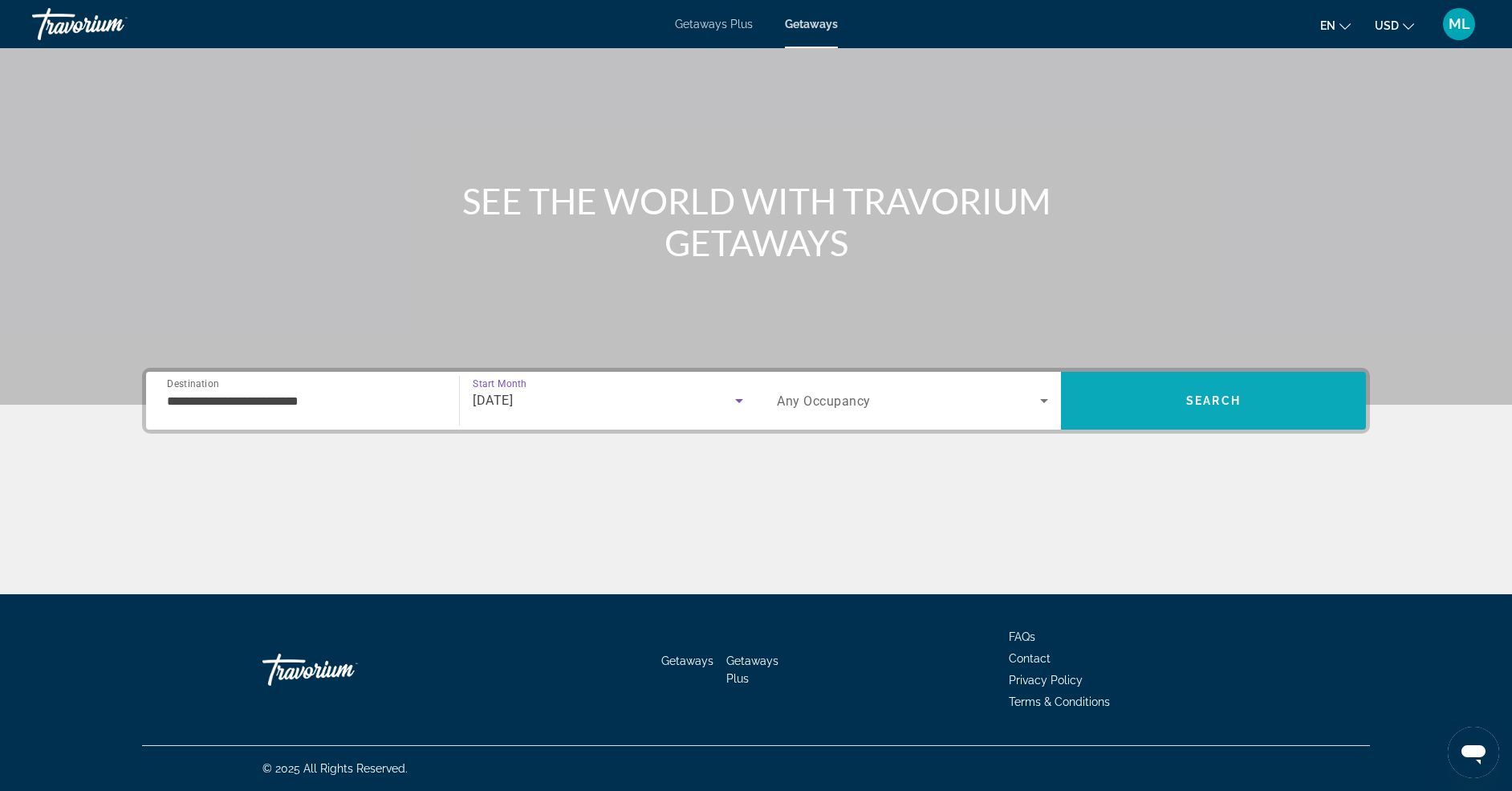
click at [1162, 402] on span "Search" at bounding box center [1213, 401] width 305 height 38
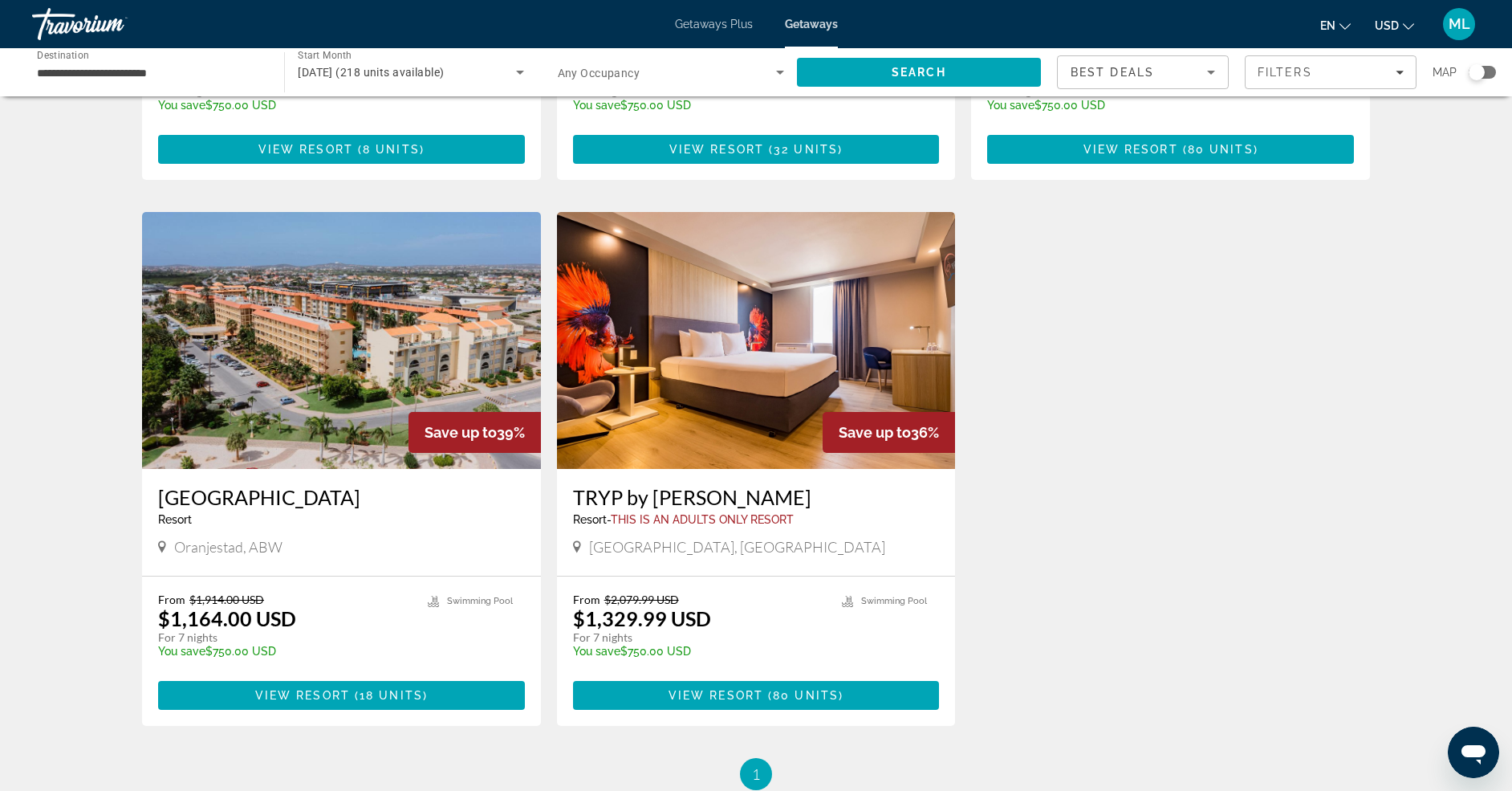
scroll to position [562, 0]
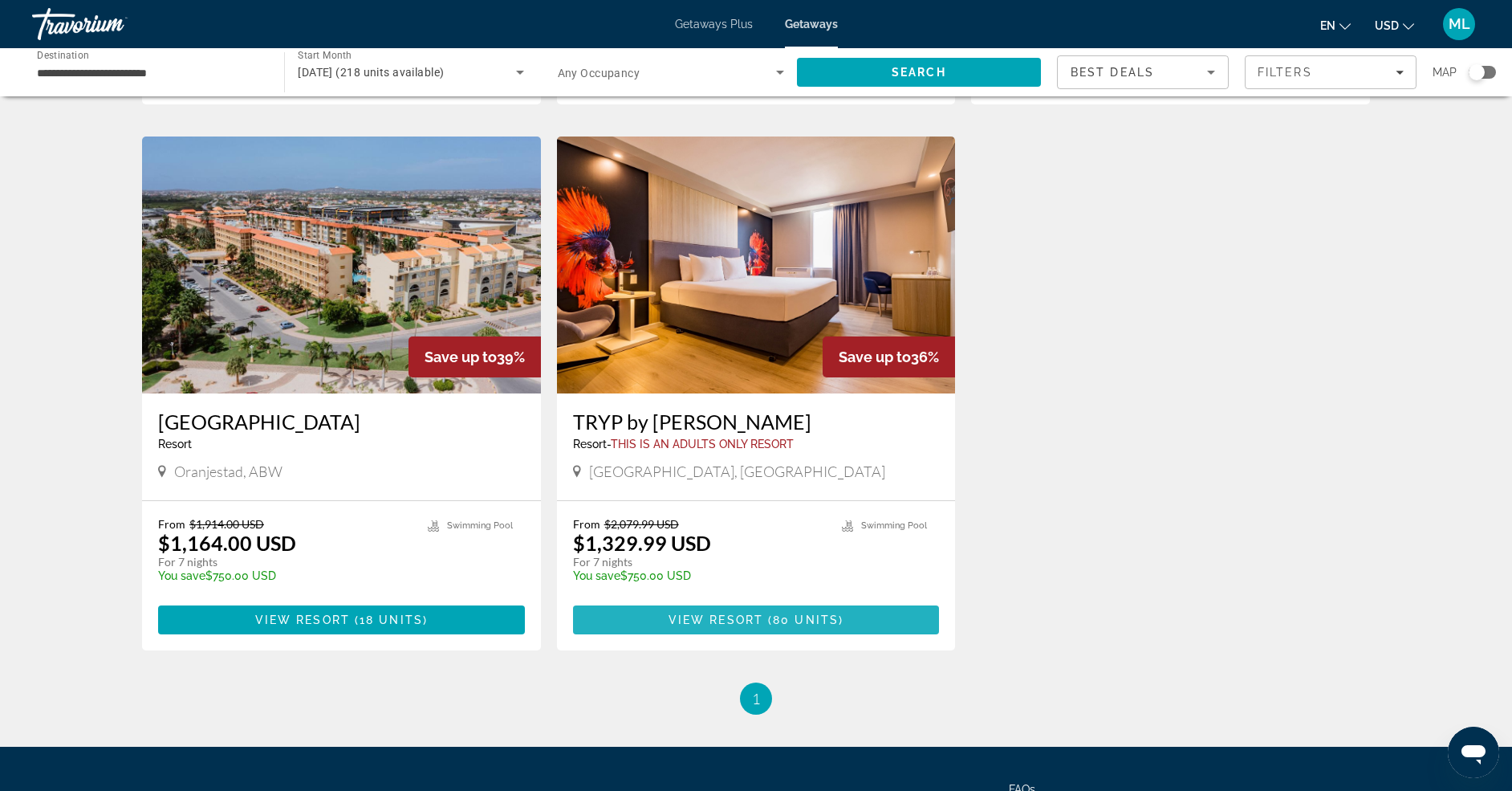
click at [735, 619] on span "View Resort" at bounding box center [715, 619] width 94 height 12
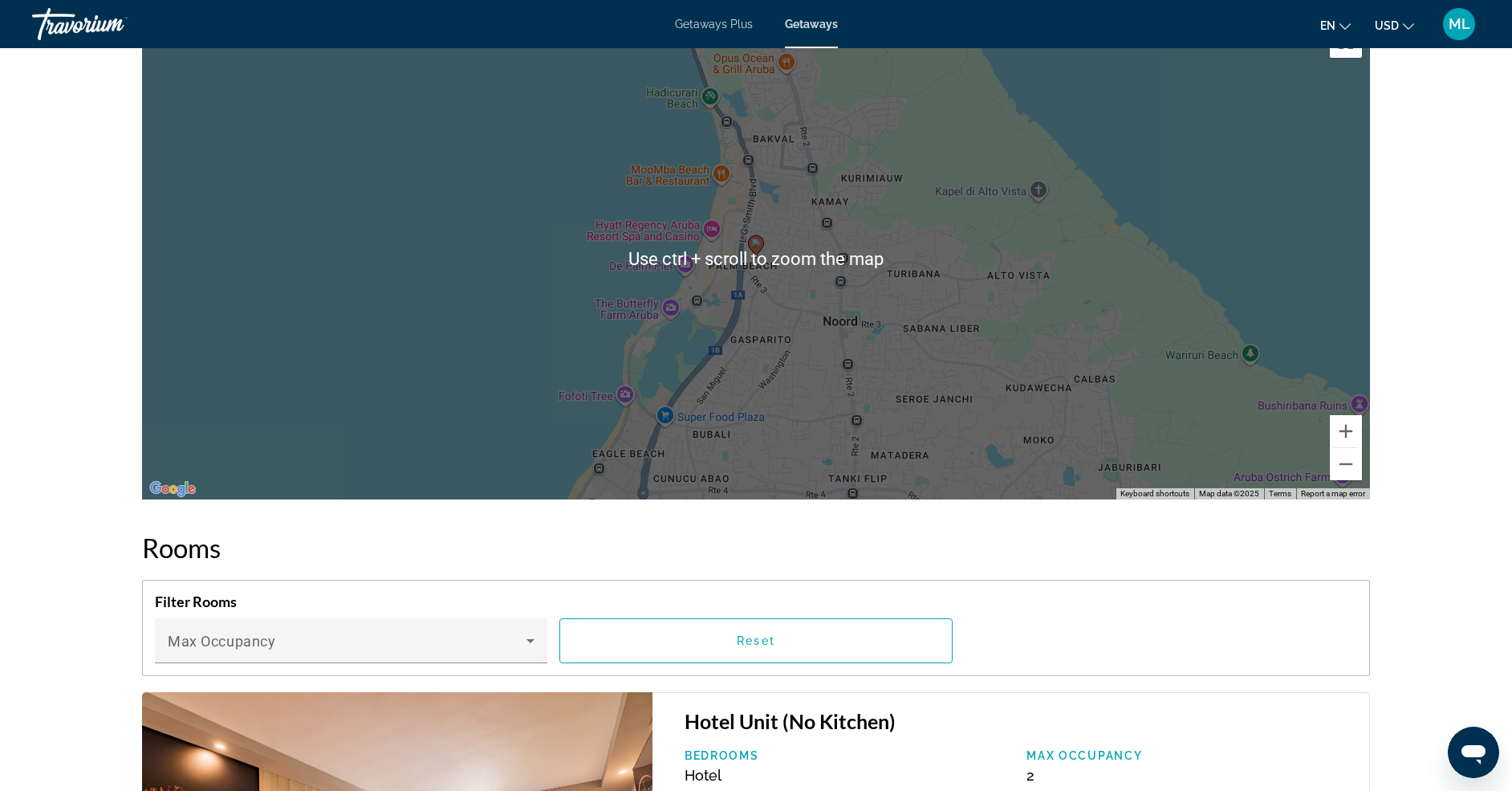
scroll to position [1606, 0]
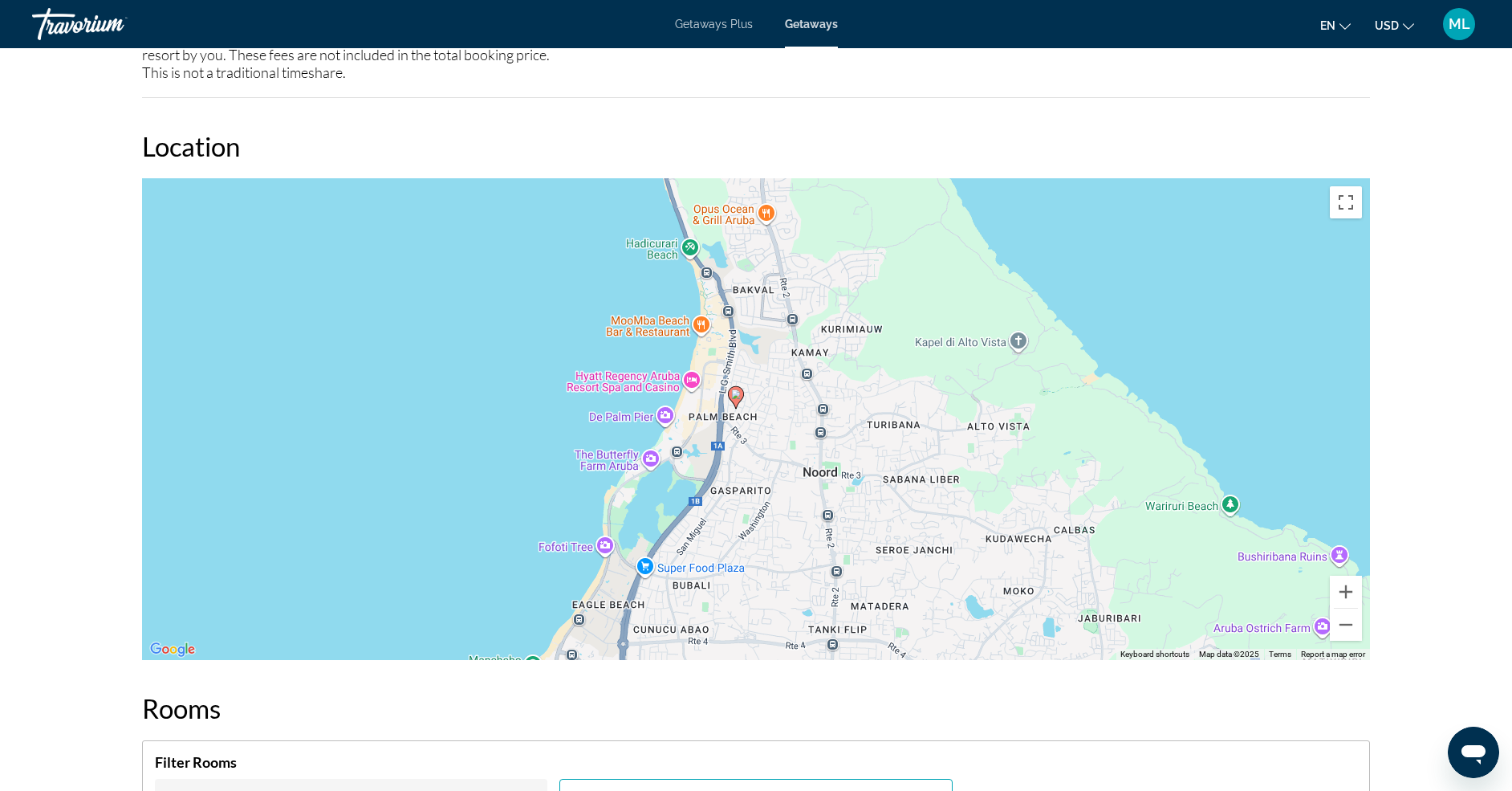
drag, startPoint x: 835, startPoint y: 490, endPoint x: 812, endPoint y: 476, distance: 26.9
click at [812, 476] on div "To activate drag with keyboard, press Alt + Enter. Once in keyboard drag state,…" at bounding box center [756, 419] width 1228 height 482
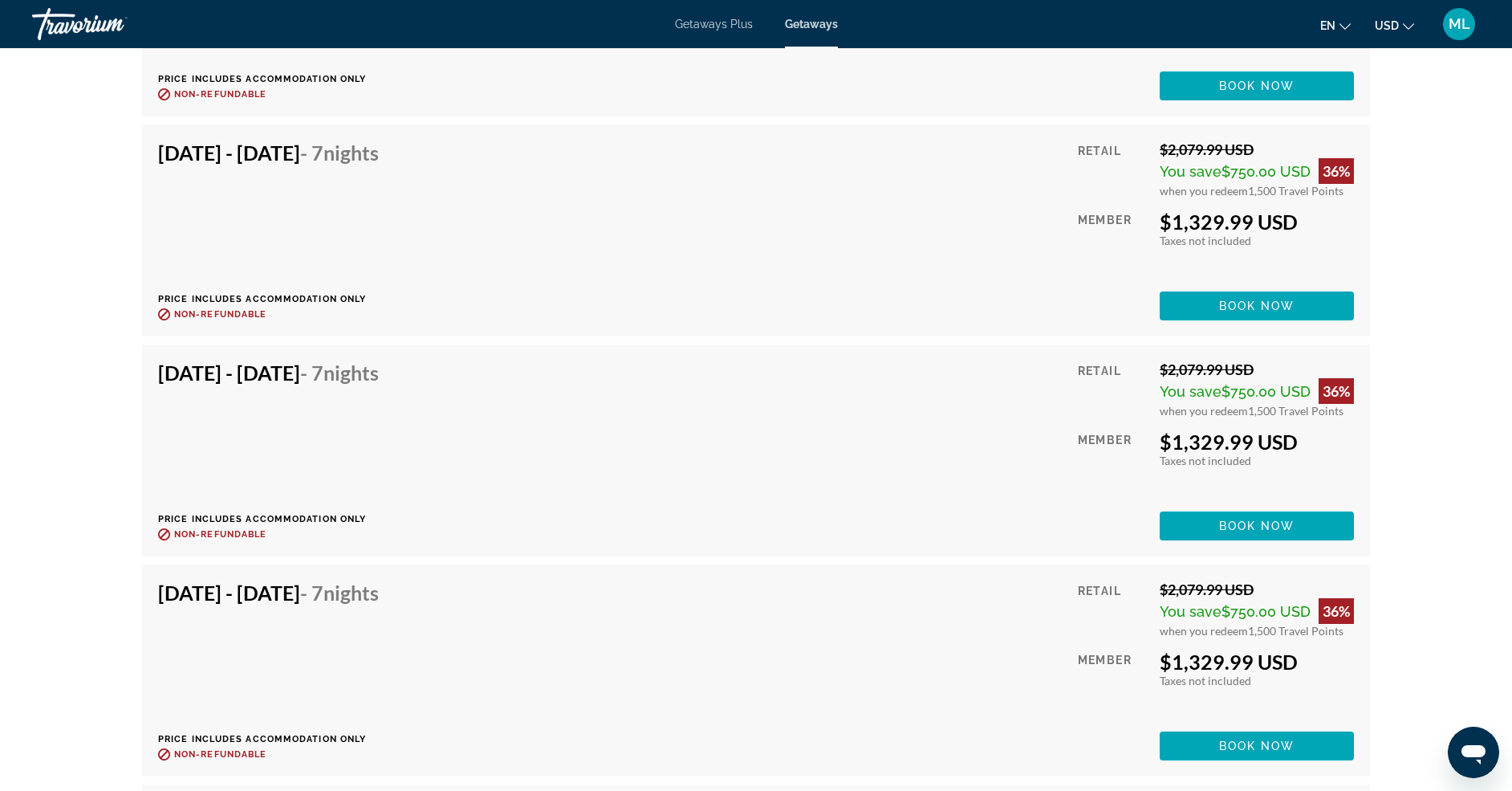
scroll to position [4151, 0]
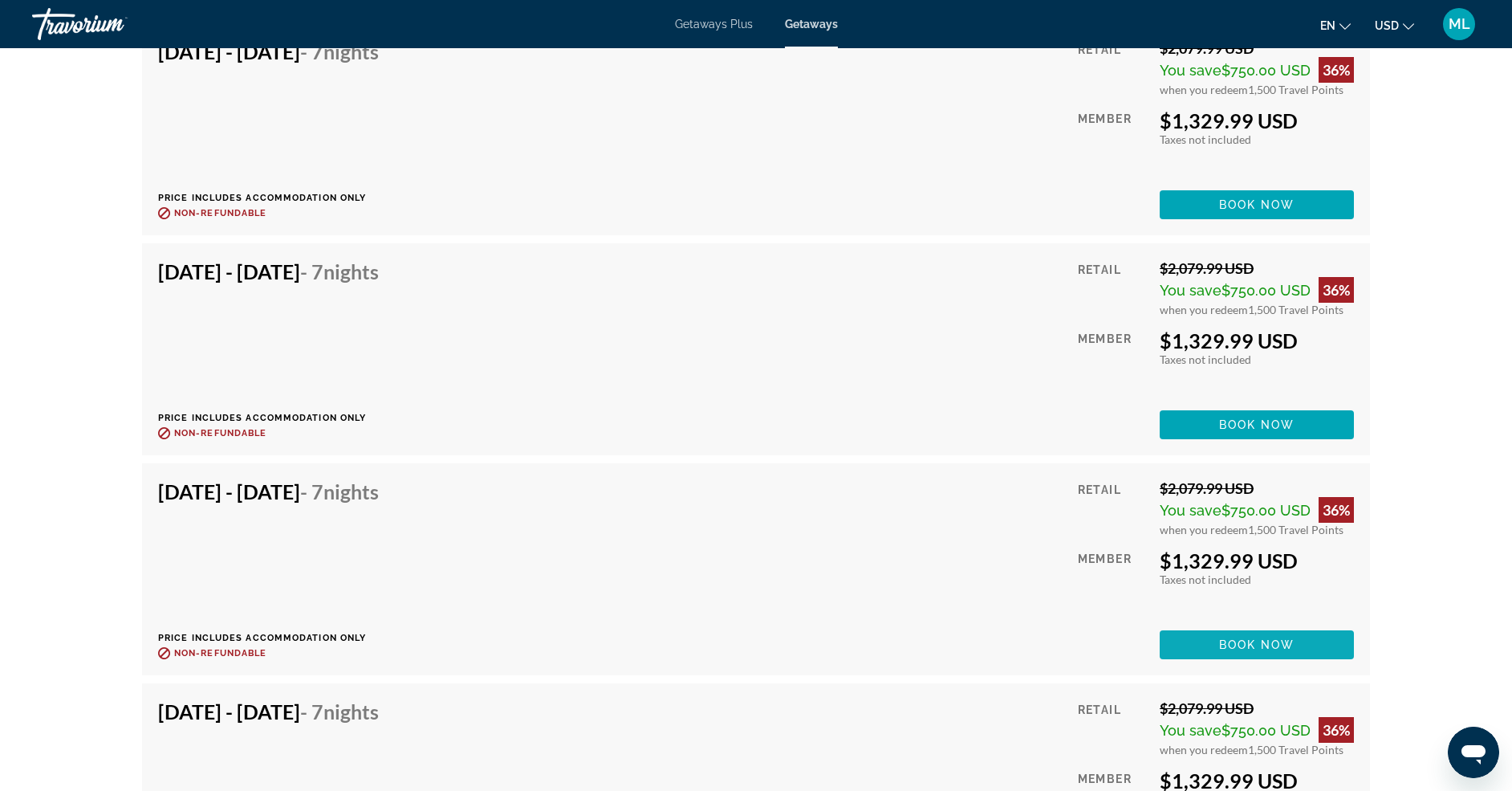
click at [1272, 648] on span "Book now" at bounding box center [1257, 644] width 76 height 12
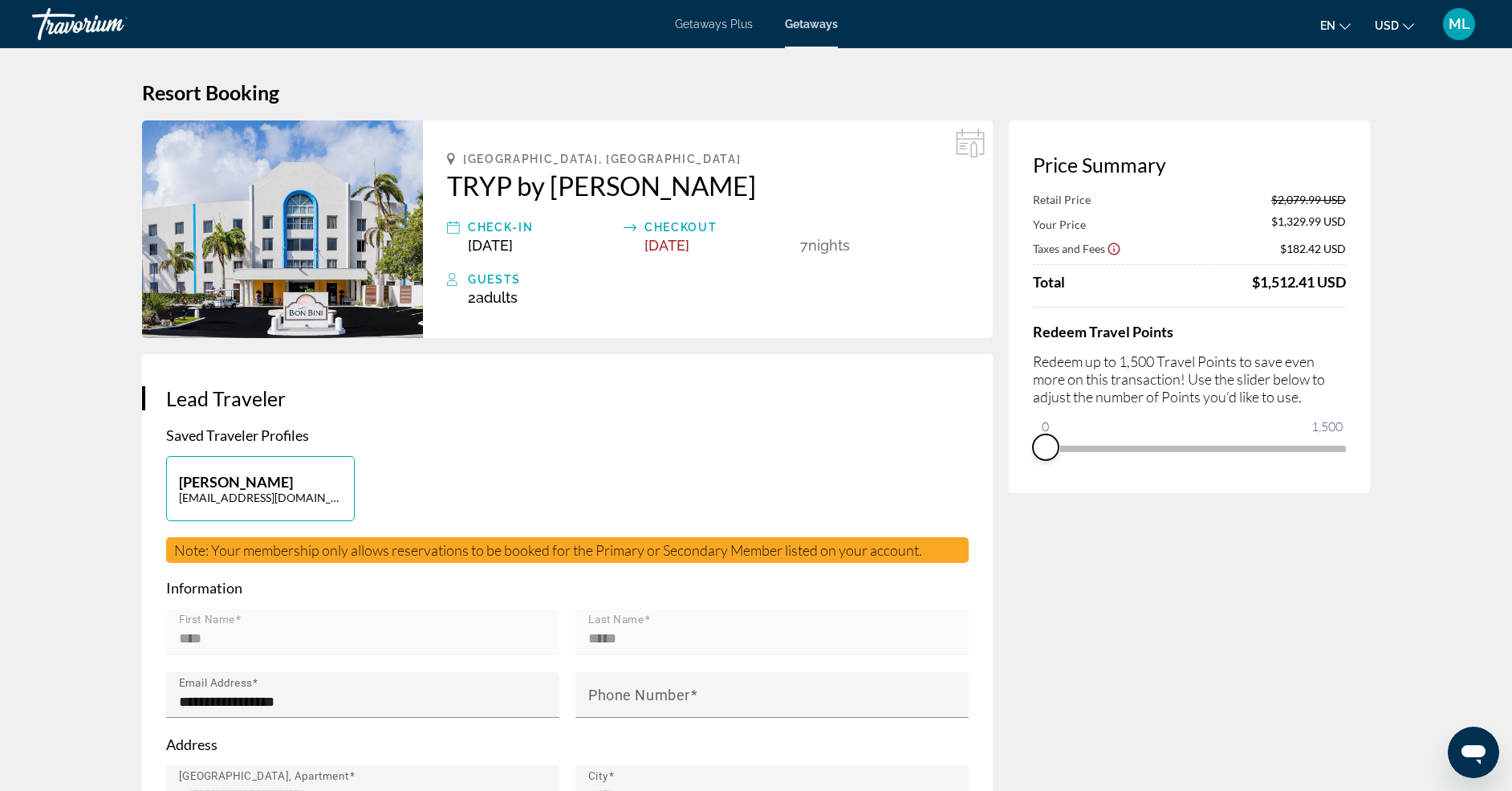
drag, startPoint x: 1327, startPoint y: 466, endPoint x: 1019, endPoint y: 492, distance: 309.1
click at [1019, 492] on div "Price Summary Retail Price $2,079.99 USD Your Price $1,329.99 USD Taxes and Fee…" at bounding box center [1190, 306] width 362 height 372
drag, startPoint x: 1045, startPoint y: 425, endPoint x: 1398, endPoint y: 417, distance: 353.1
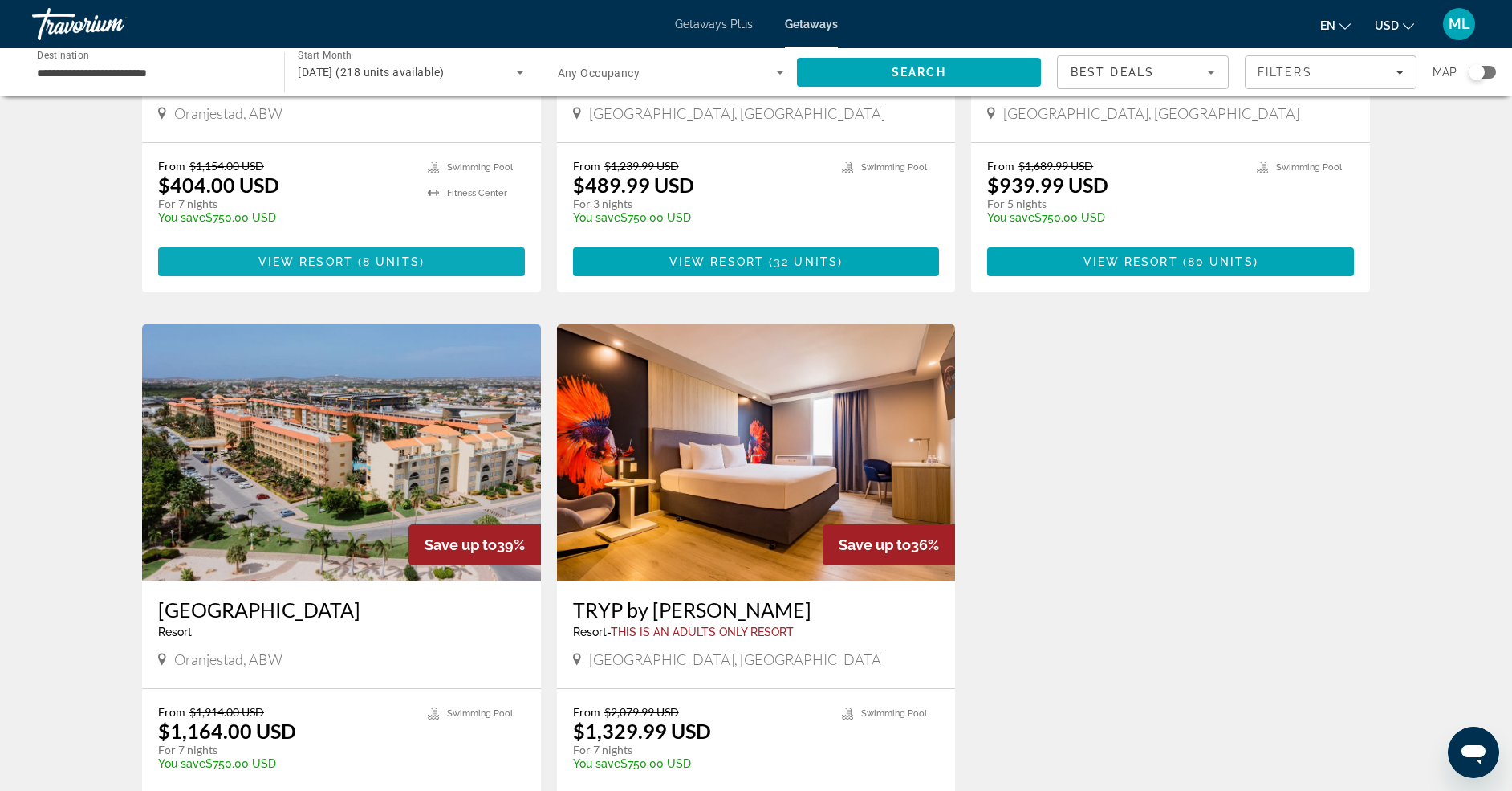
scroll to position [402, 0]
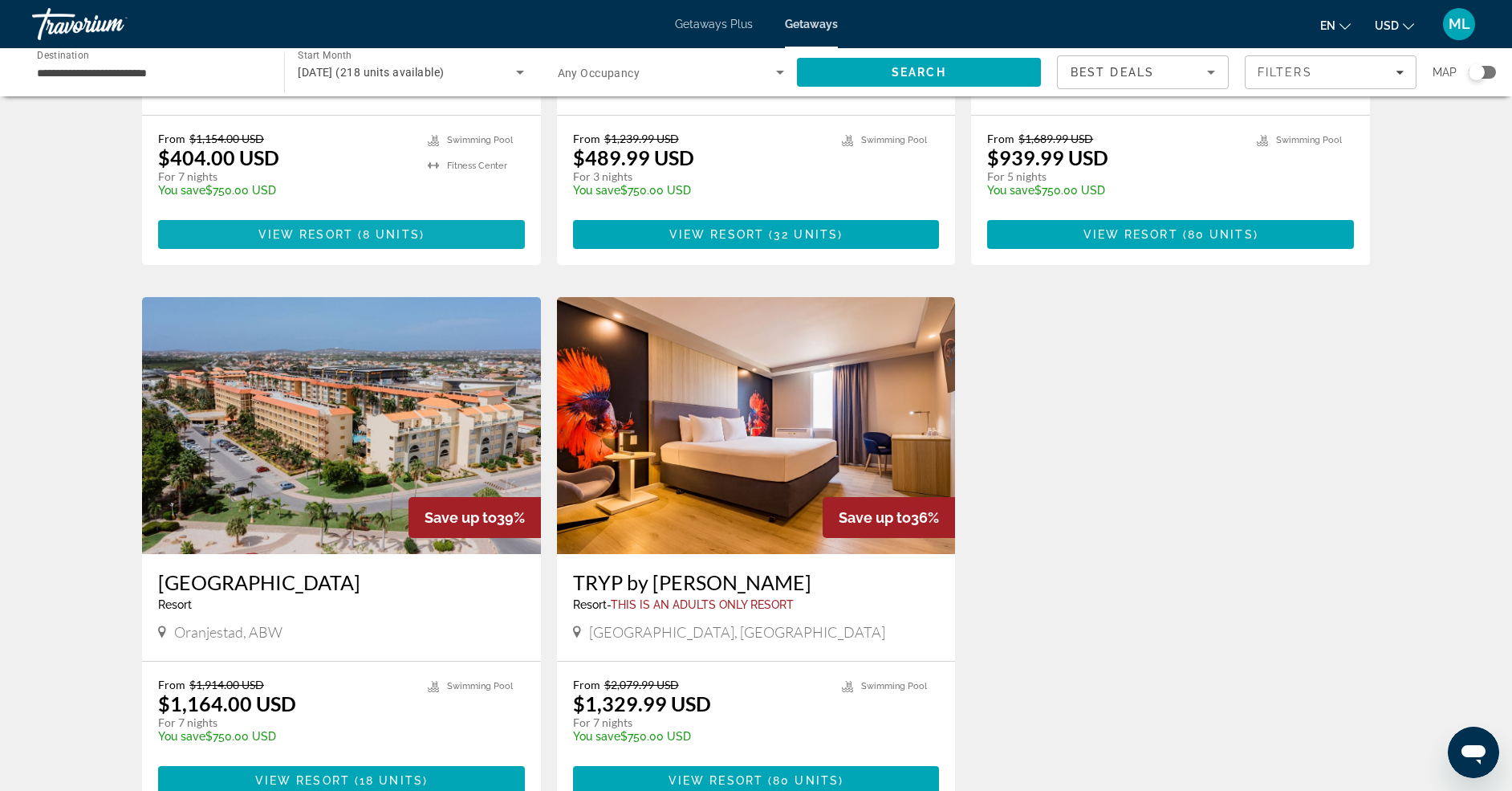
click at [399, 227] on span "Main content" at bounding box center [342, 234] width 366 height 38
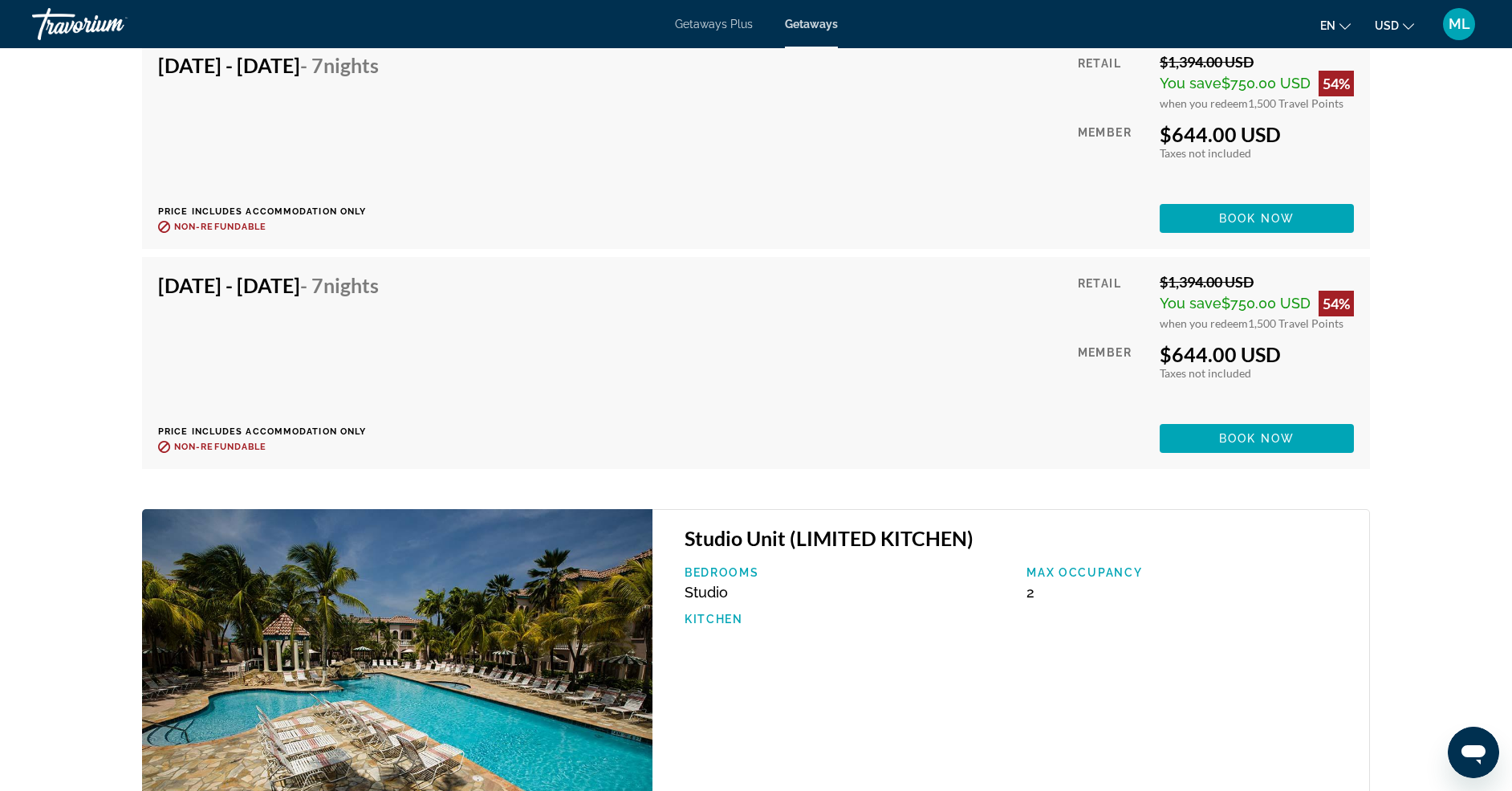
scroll to position [3371, 0]
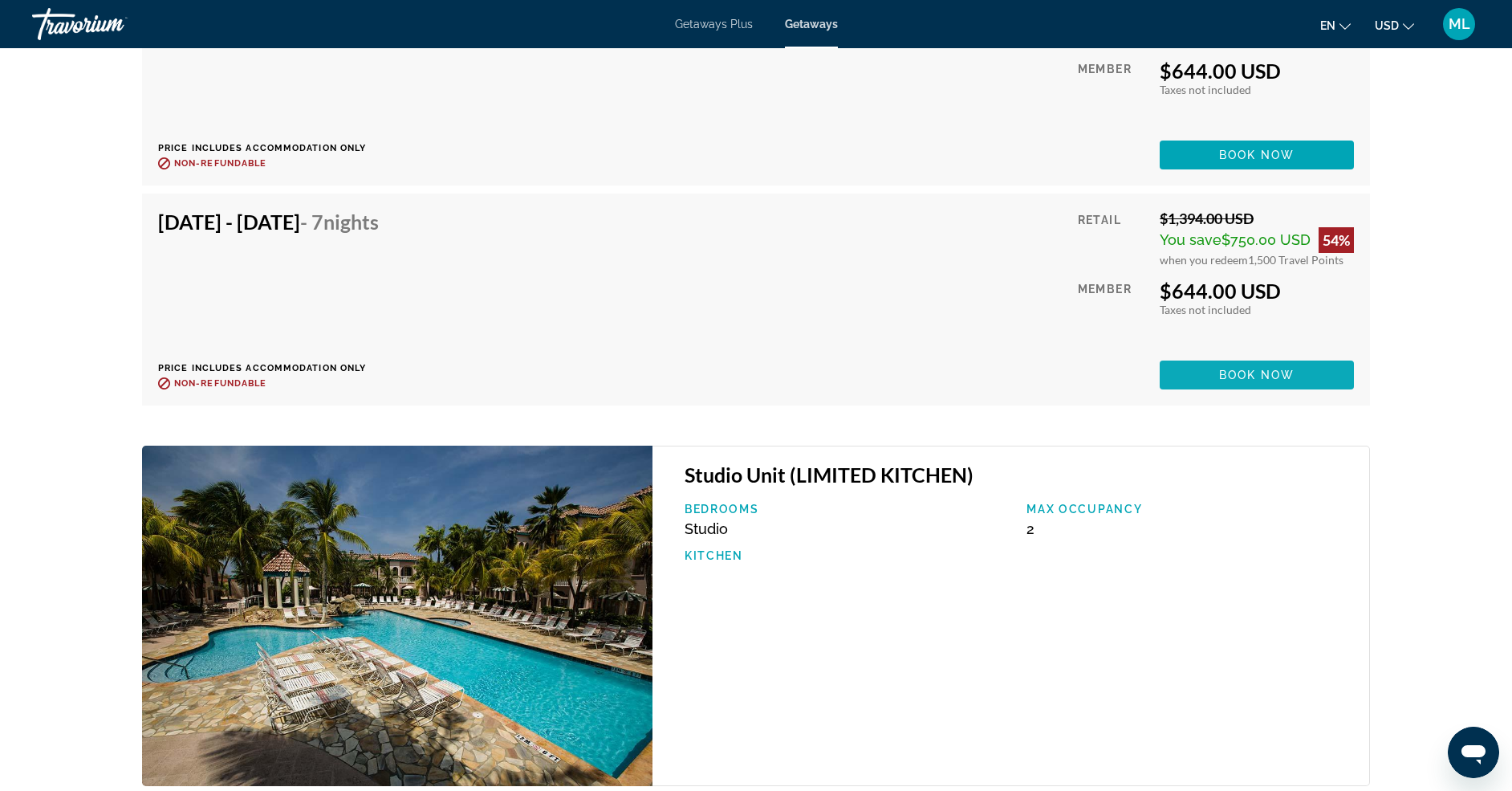
click at [1231, 381] on span "Book now" at bounding box center [1257, 374] width 76 height 12
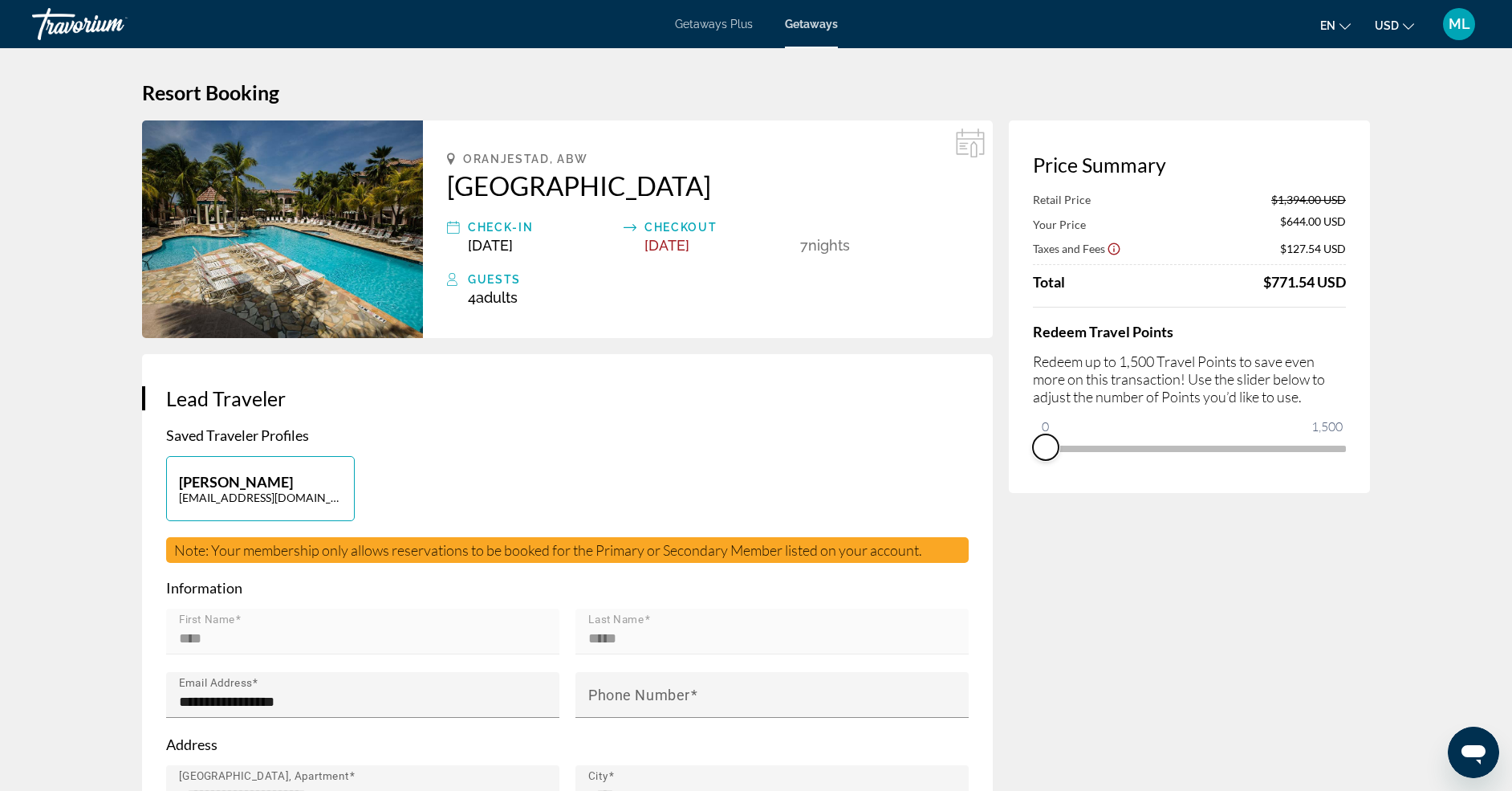
drag, startPoint x: 1333, startPoint y: 470, endPoint x: 1028, endPoint y: 487, distance: 305.5
click at [1028, 487] on div "Price Summary Retail Price $1,394.00 USD Your Price $644.00 USD Taxes and Fees …" at bounding box center [1190, 306] width 362 height 372
drag, startPoint x: 1051, startPoint y: 427, endPoint x: 1378, endPoint y: 414, distance: 327.3
